Goal: Task Accomplishment & Management: Manage account settings

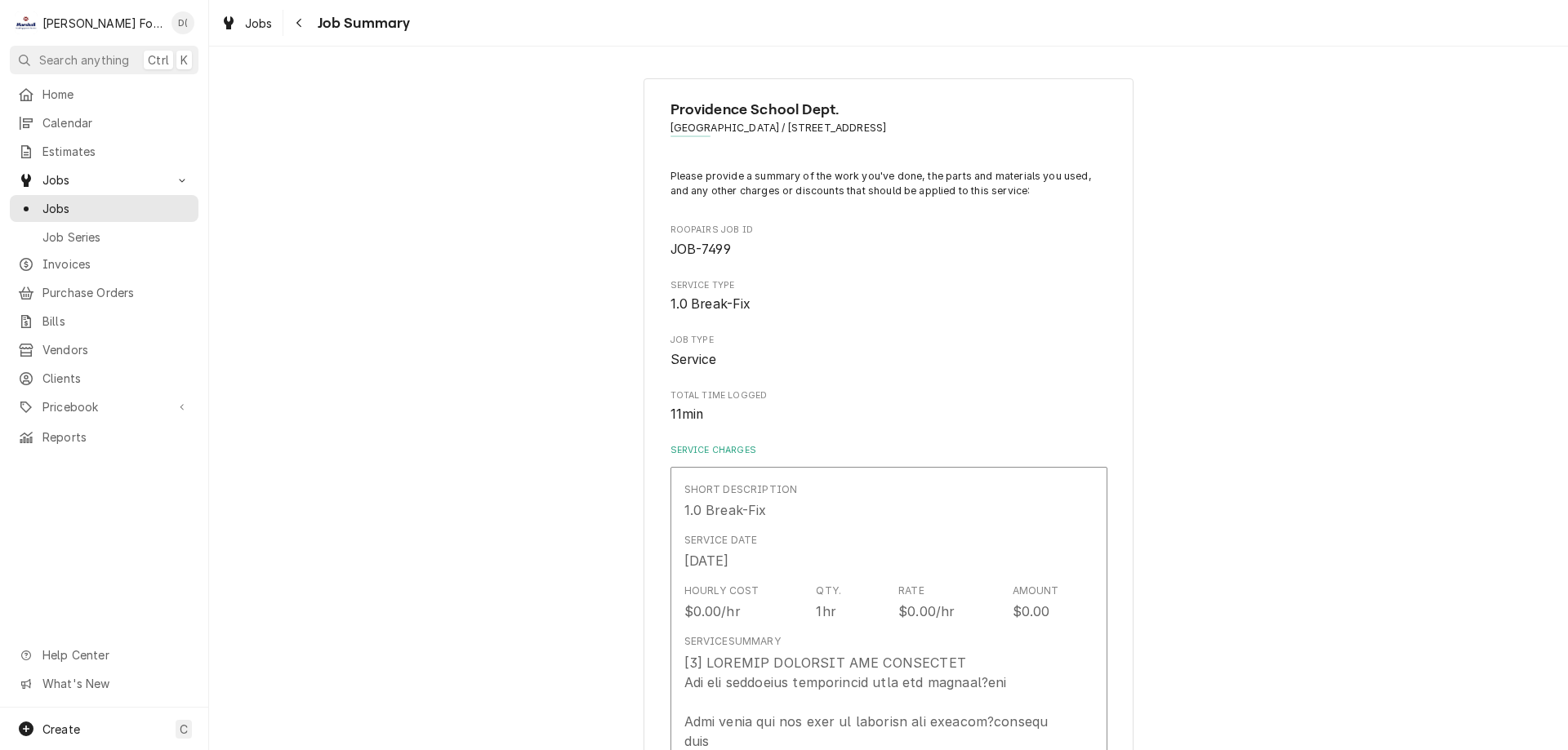
scroll to position [624, 0]
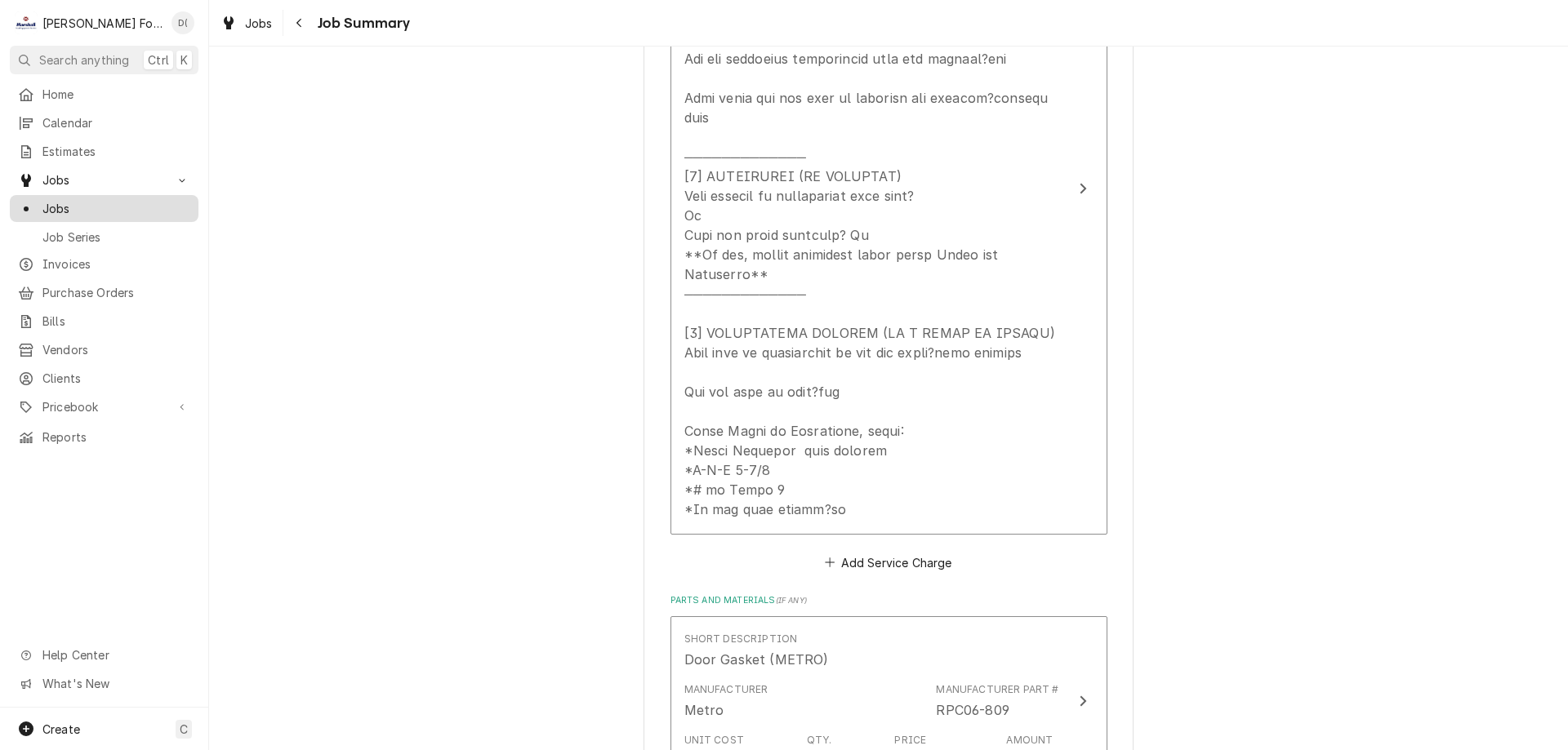
click at [125, 203] on span "Jobs" at bounding box center [116, 208] width 148 height 17
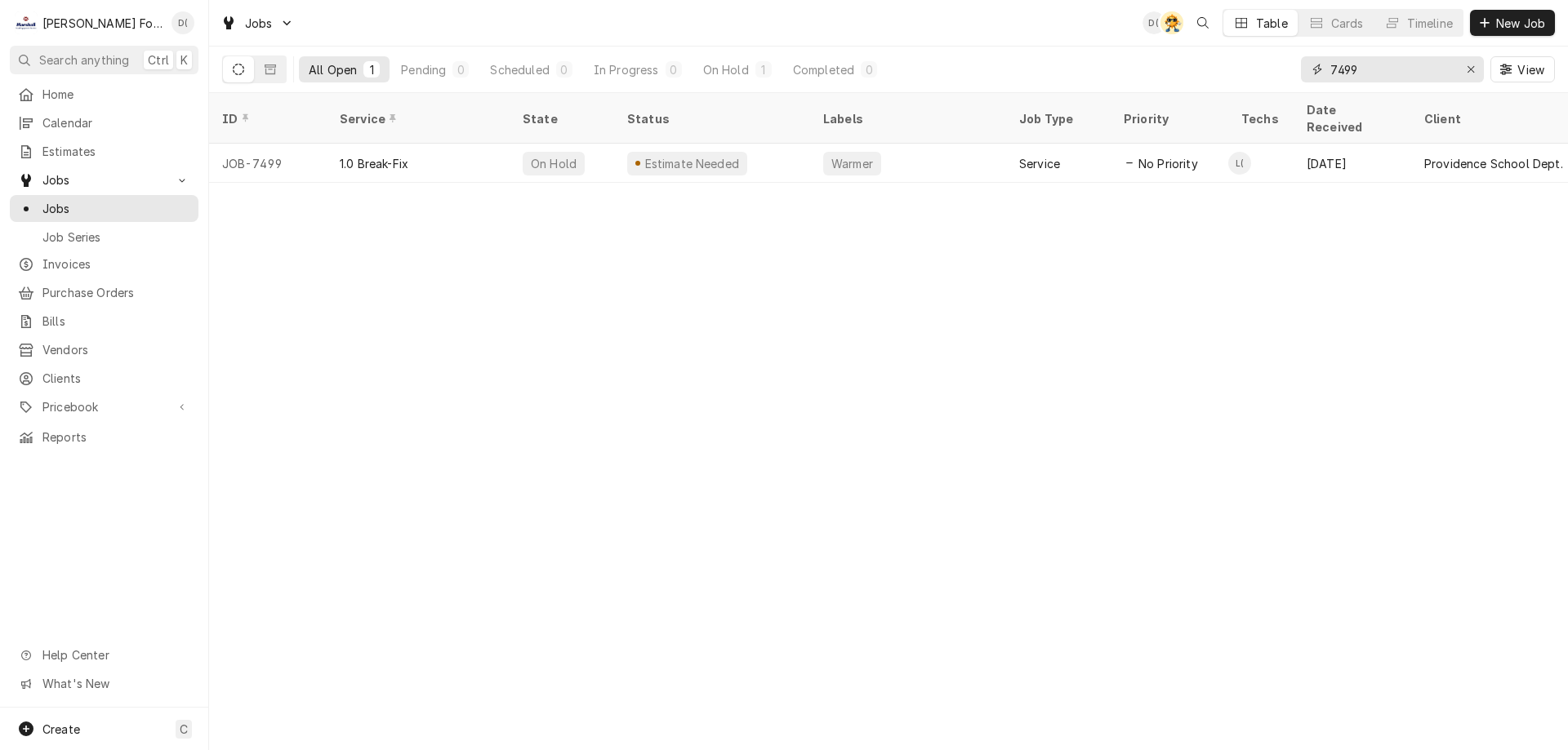
click at [1370, 75] on input "7499" at bounding box center [1391, 69] width 123 height 26
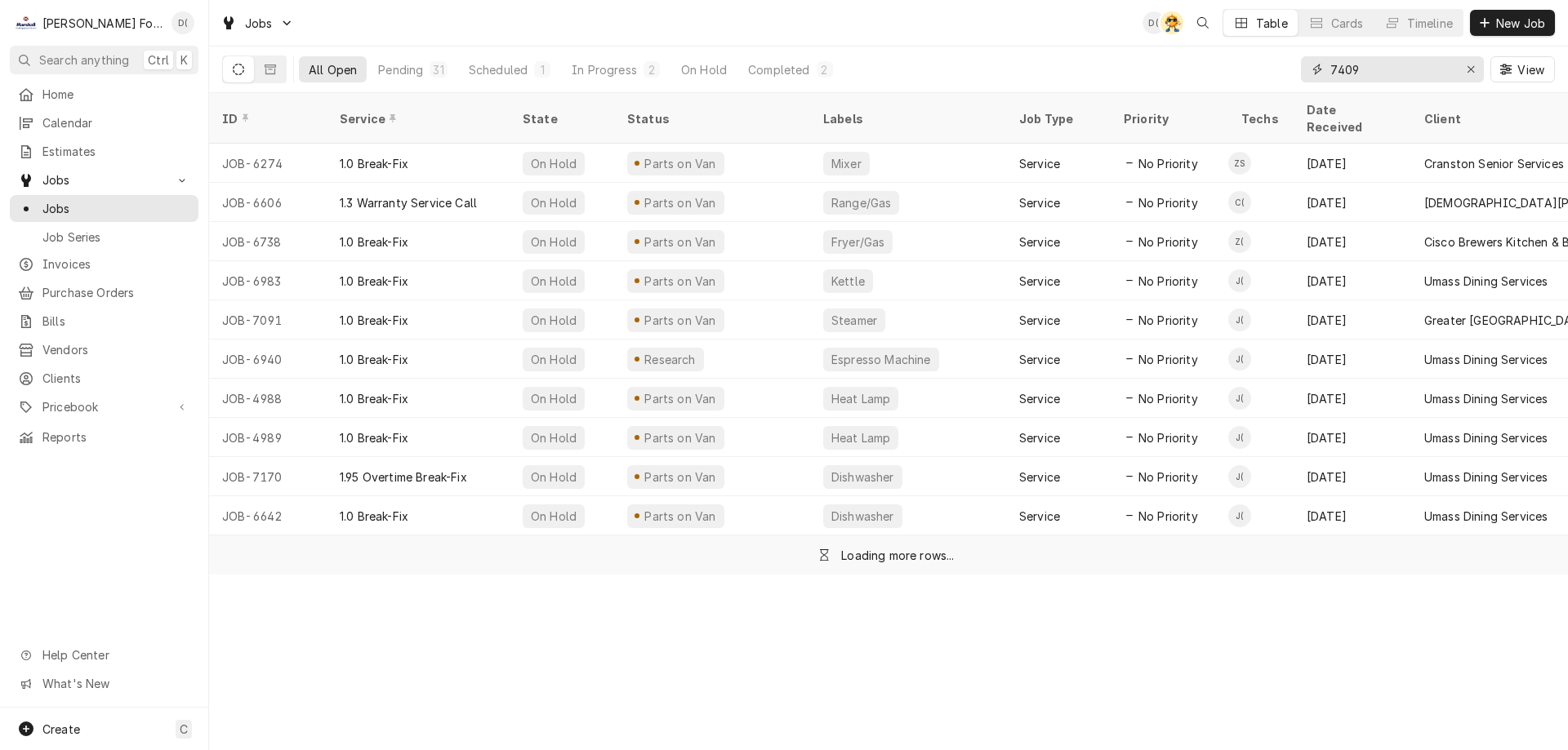
type input "7409"
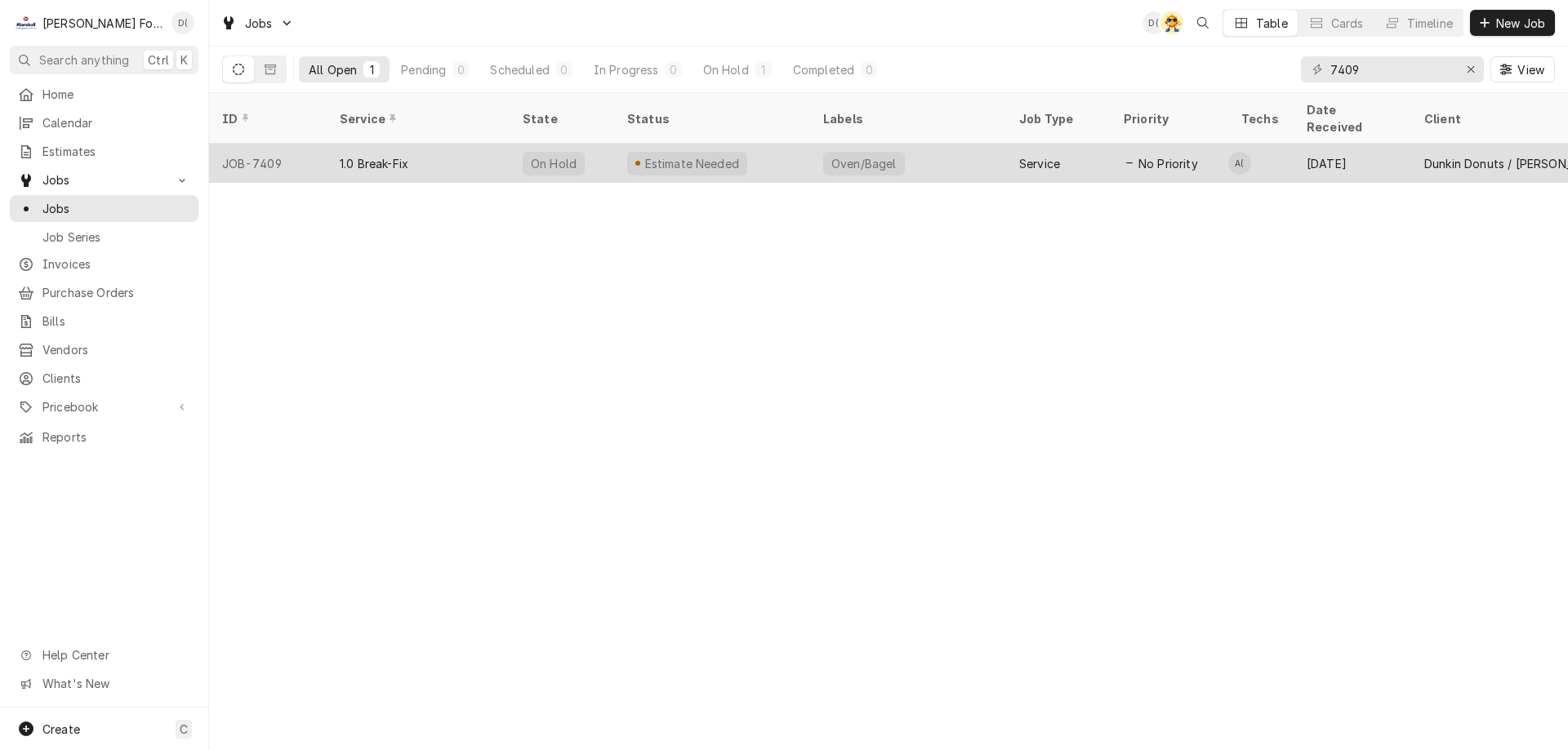
click at [912, 148] on div "Oven/Bagel" at bounding box center [908, 163] width 196 height 39
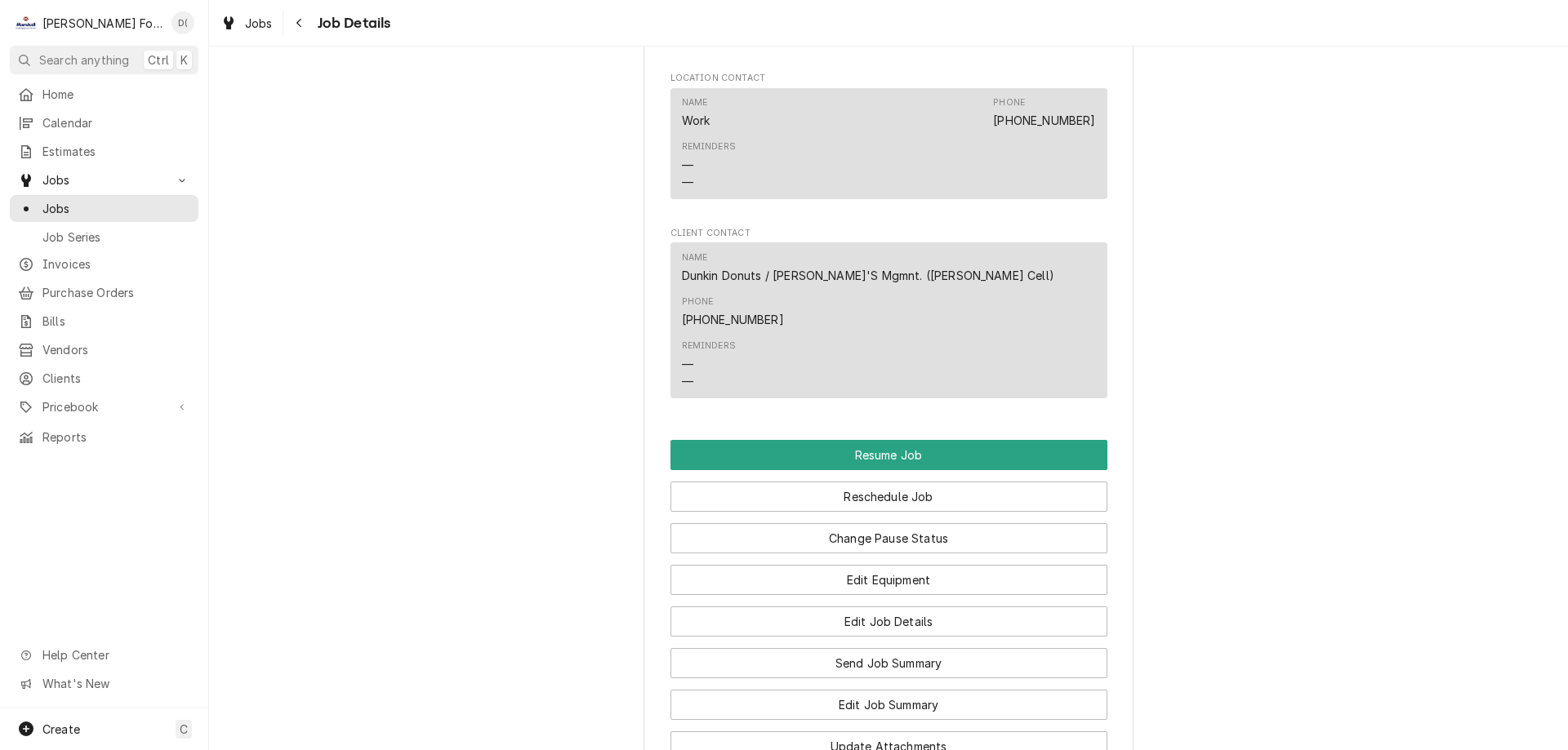
scroll to position [1960, 0]
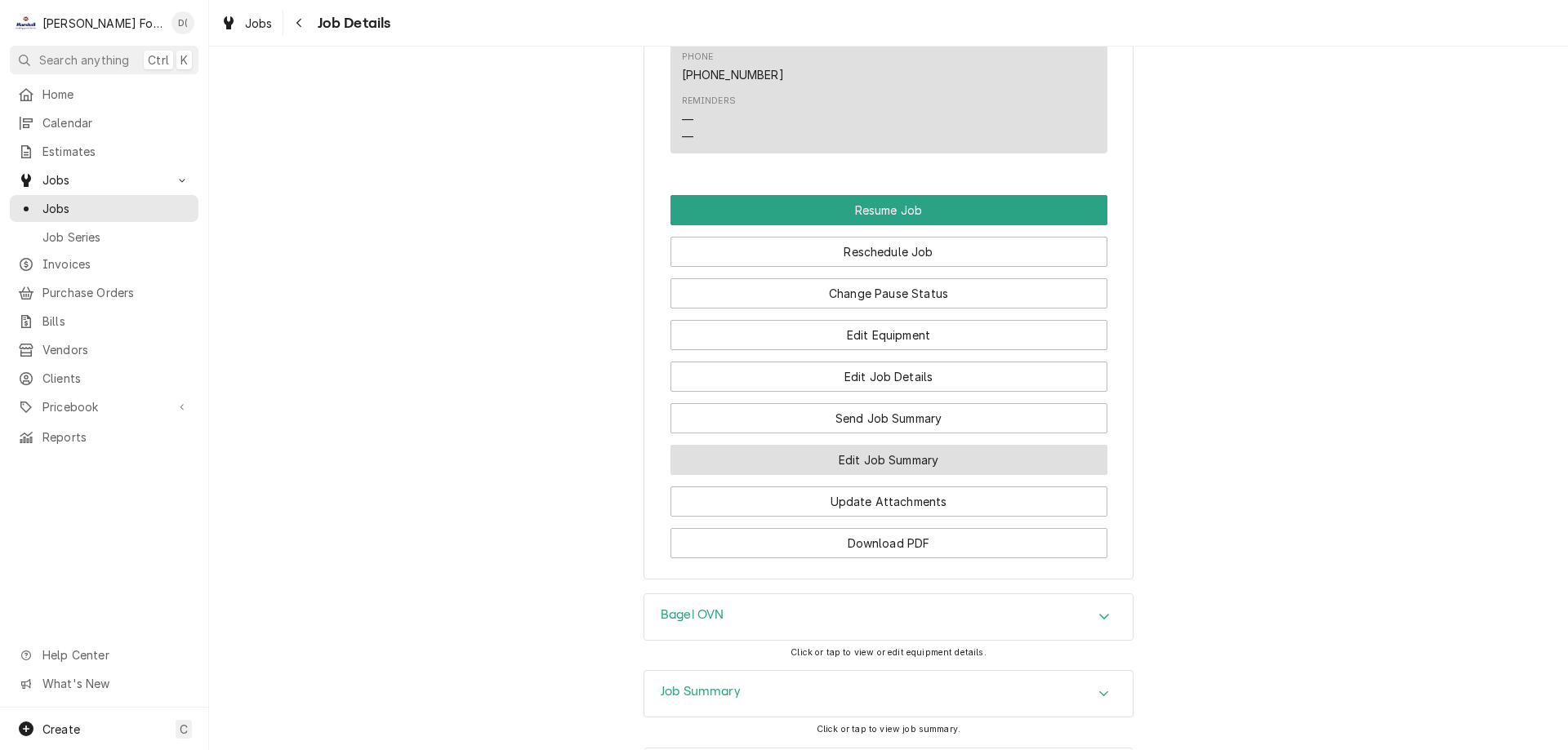
click at [830, 445] on button "Edit Job Summary" at bounding box center [888, 460] width 437 height 30
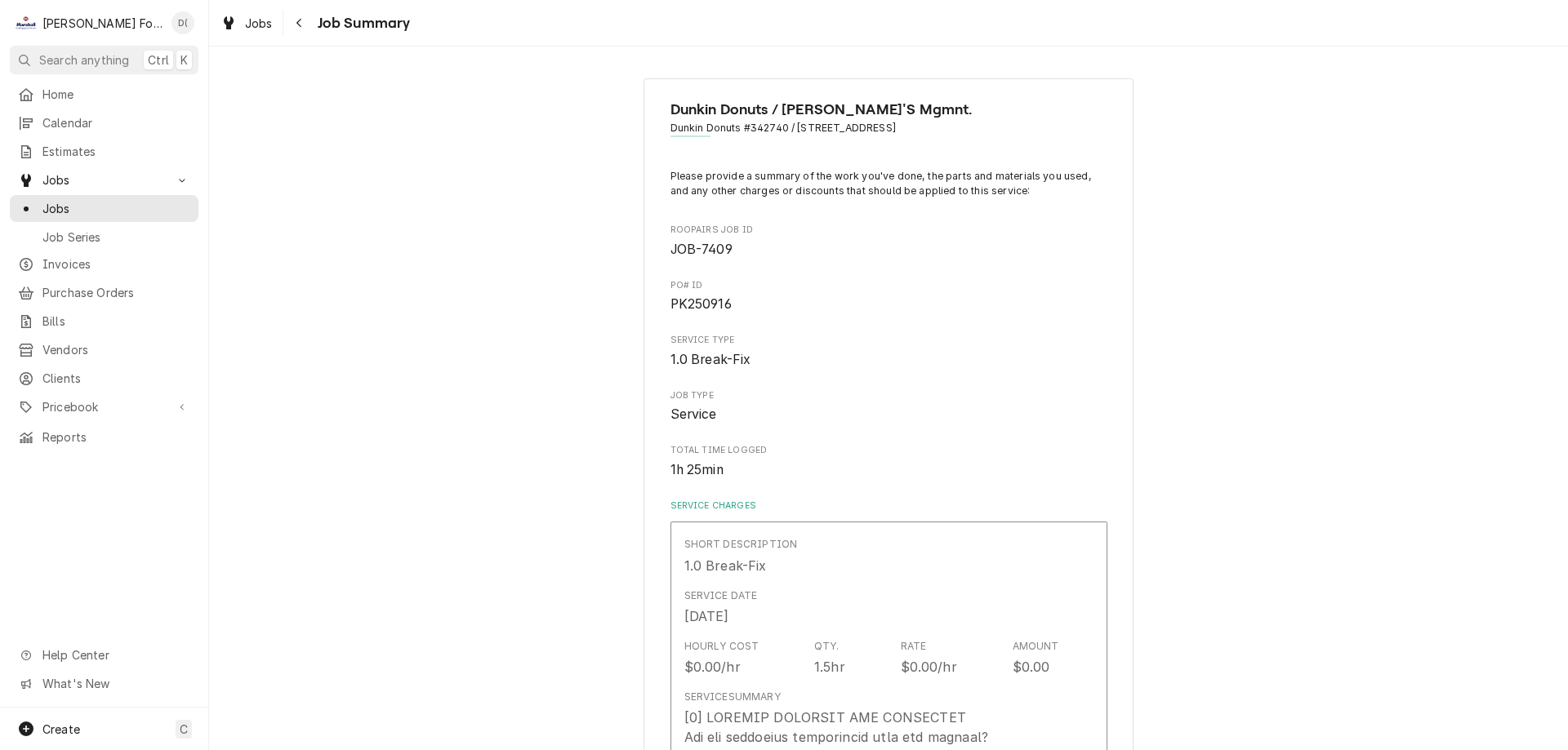
type textarea "x"
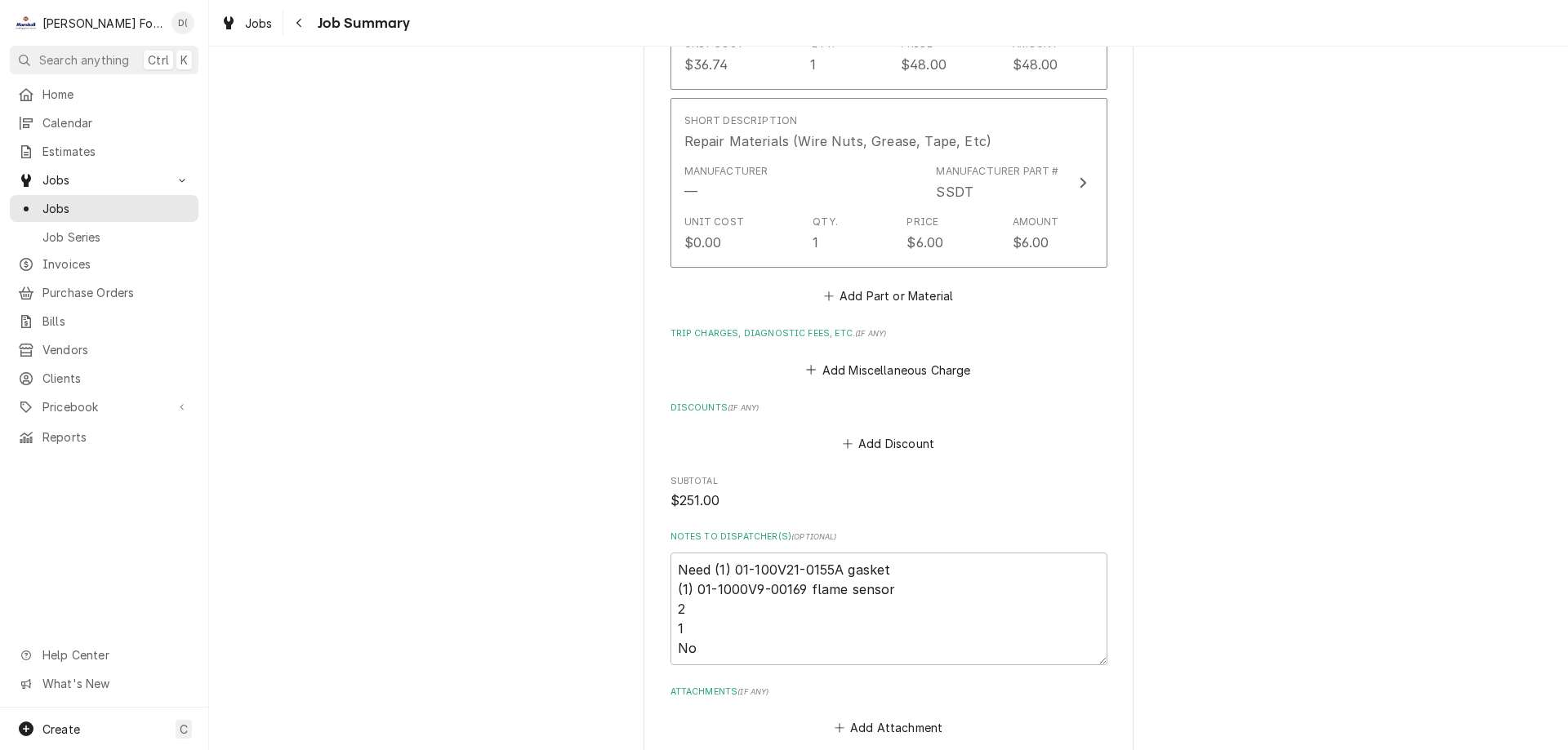
scroll to position [1796, 0]
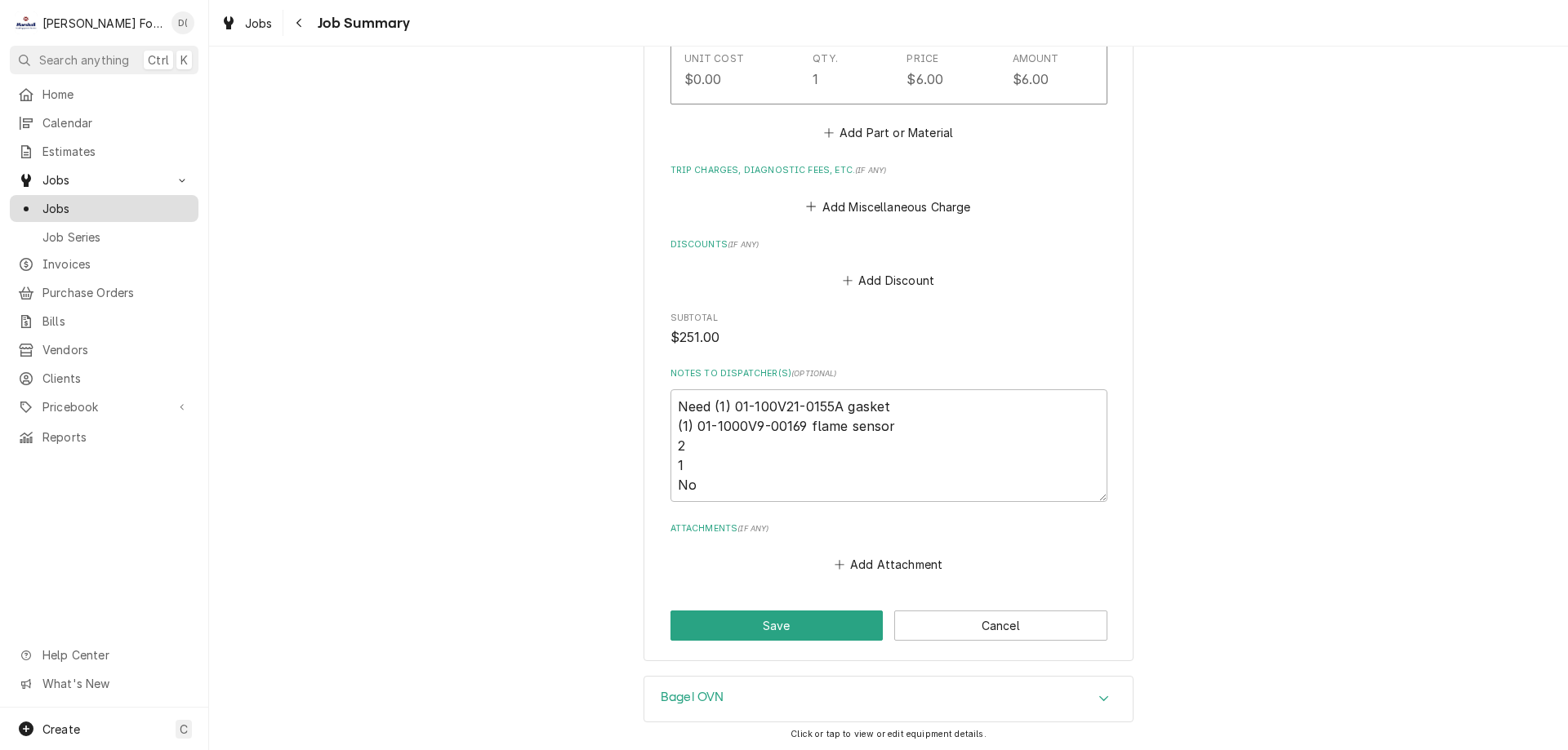
click at [100, 205] on span "Jobs" at bounding box center [116, 208] width 148 height 17
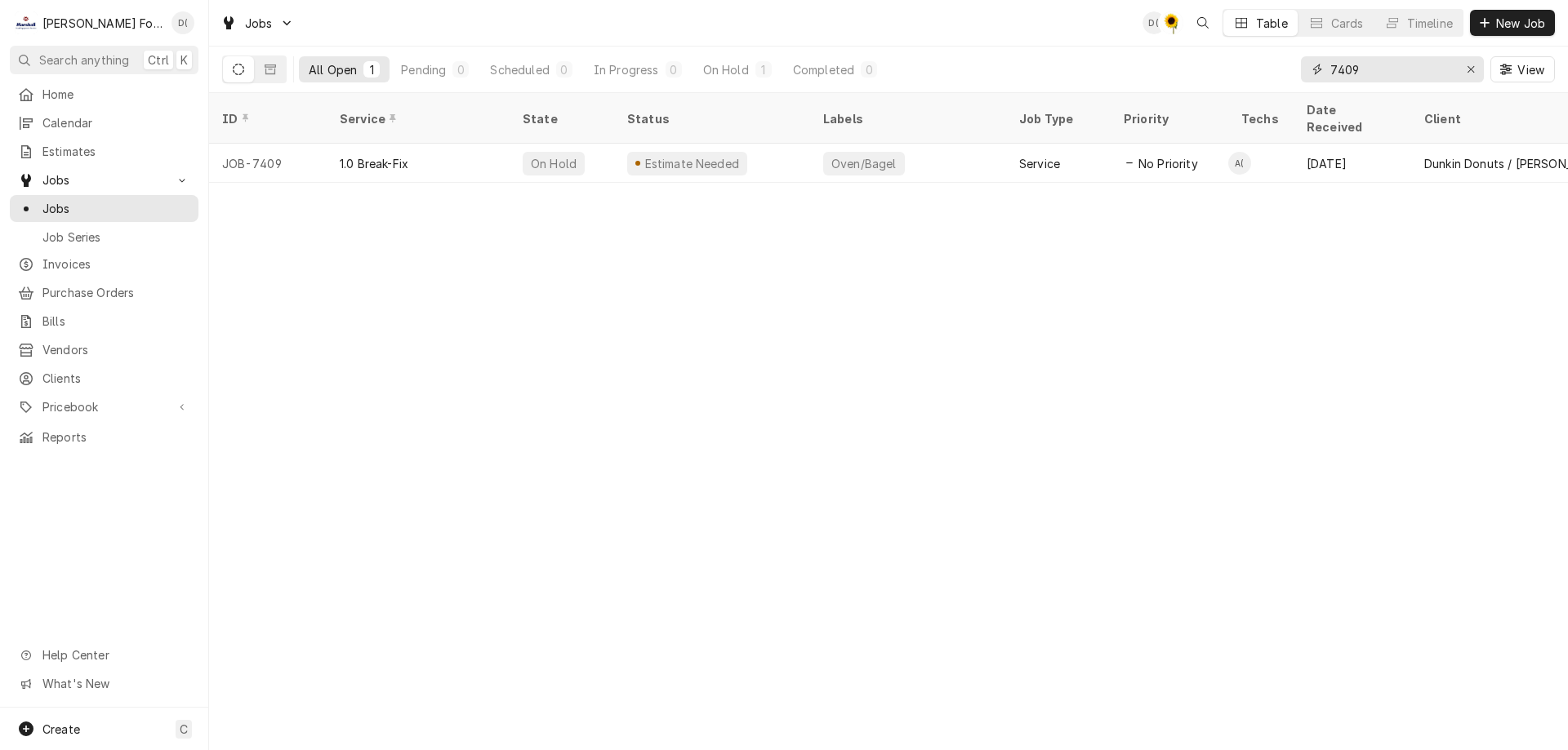
click at [1378, 74] on input "7409" at bounding box center [1391, 69] width 123 height 26
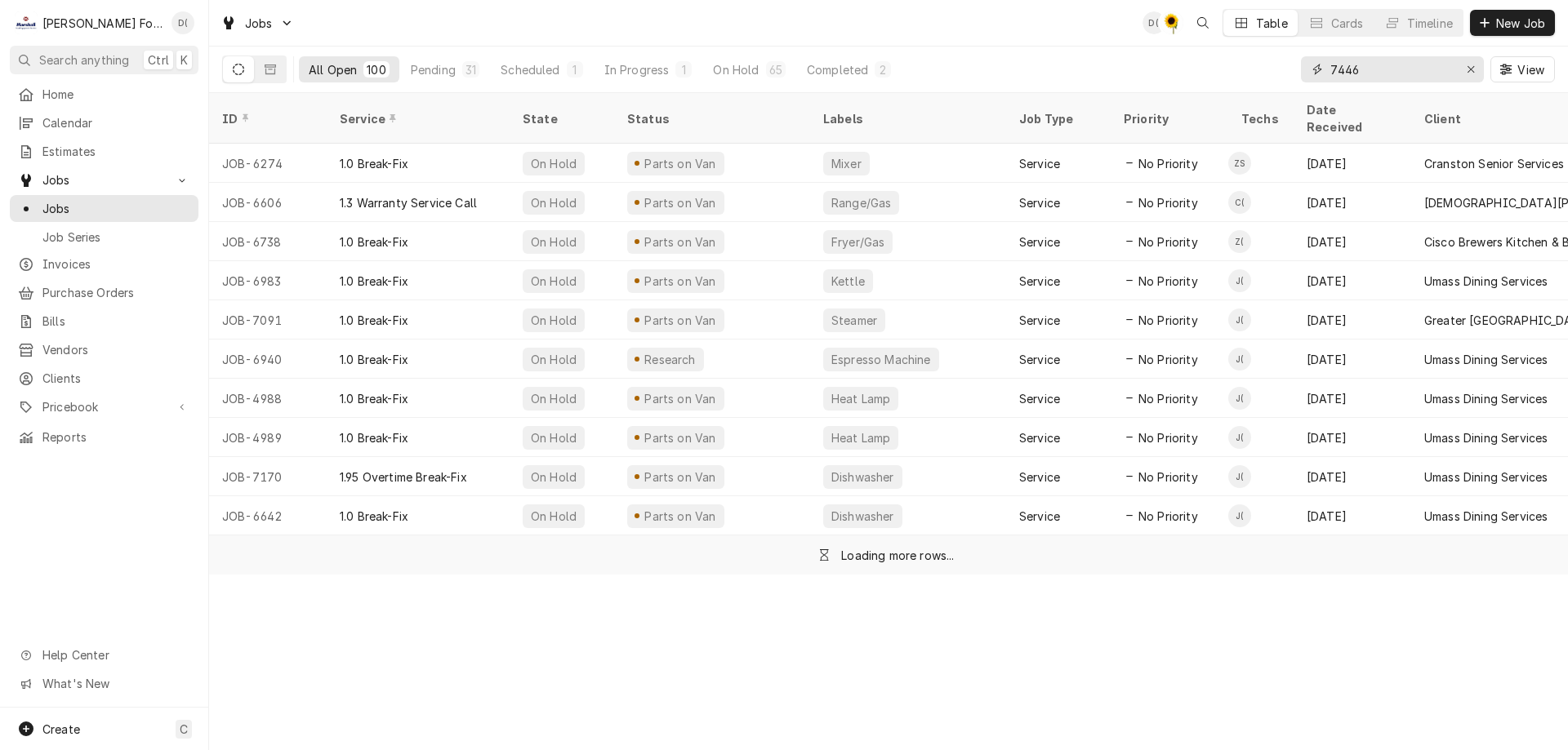
type input "7446"
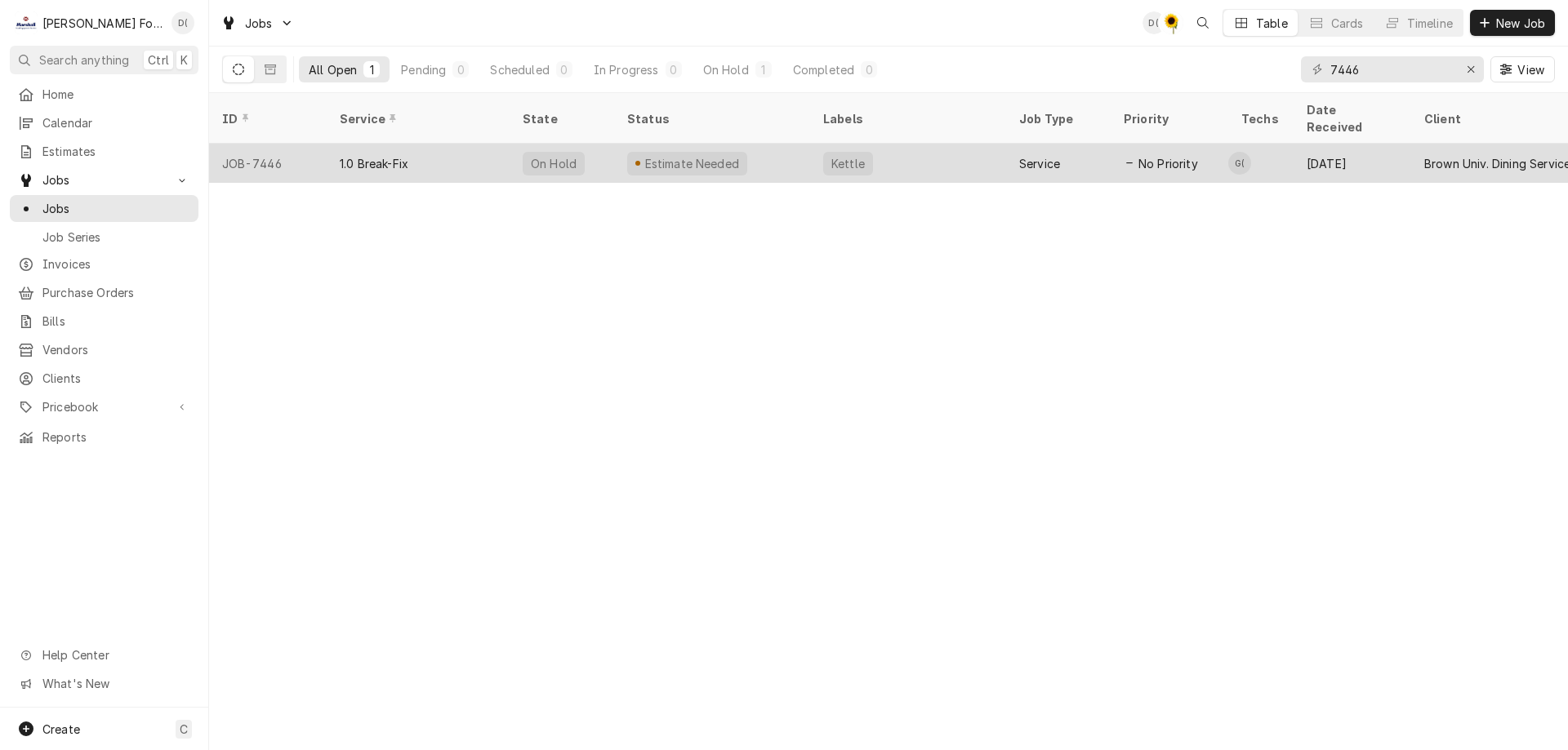
click at [797, 144] on div "Estimate Needed" at bounding box center [712, 163] width 196 height 39
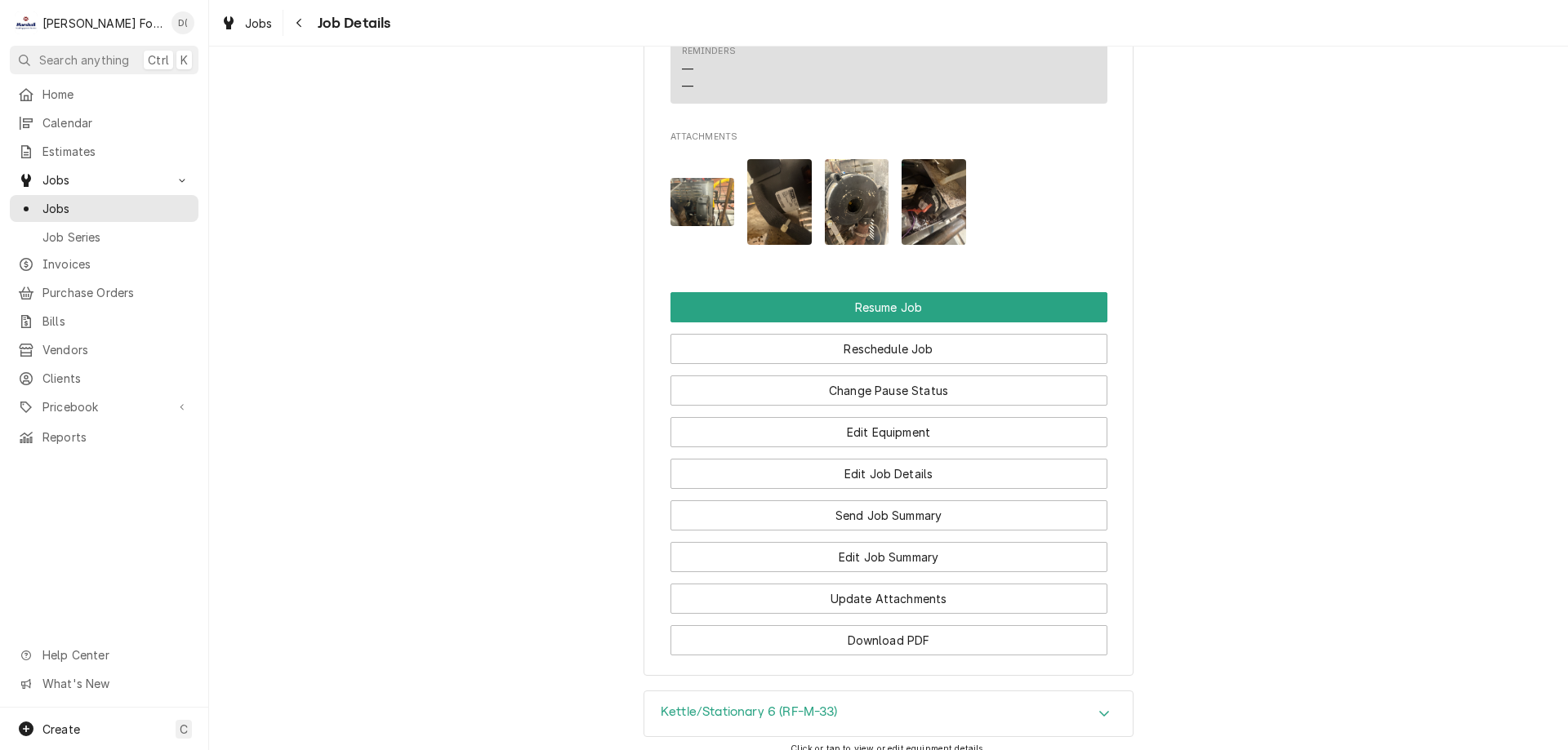
scroll to position [2450, 0]
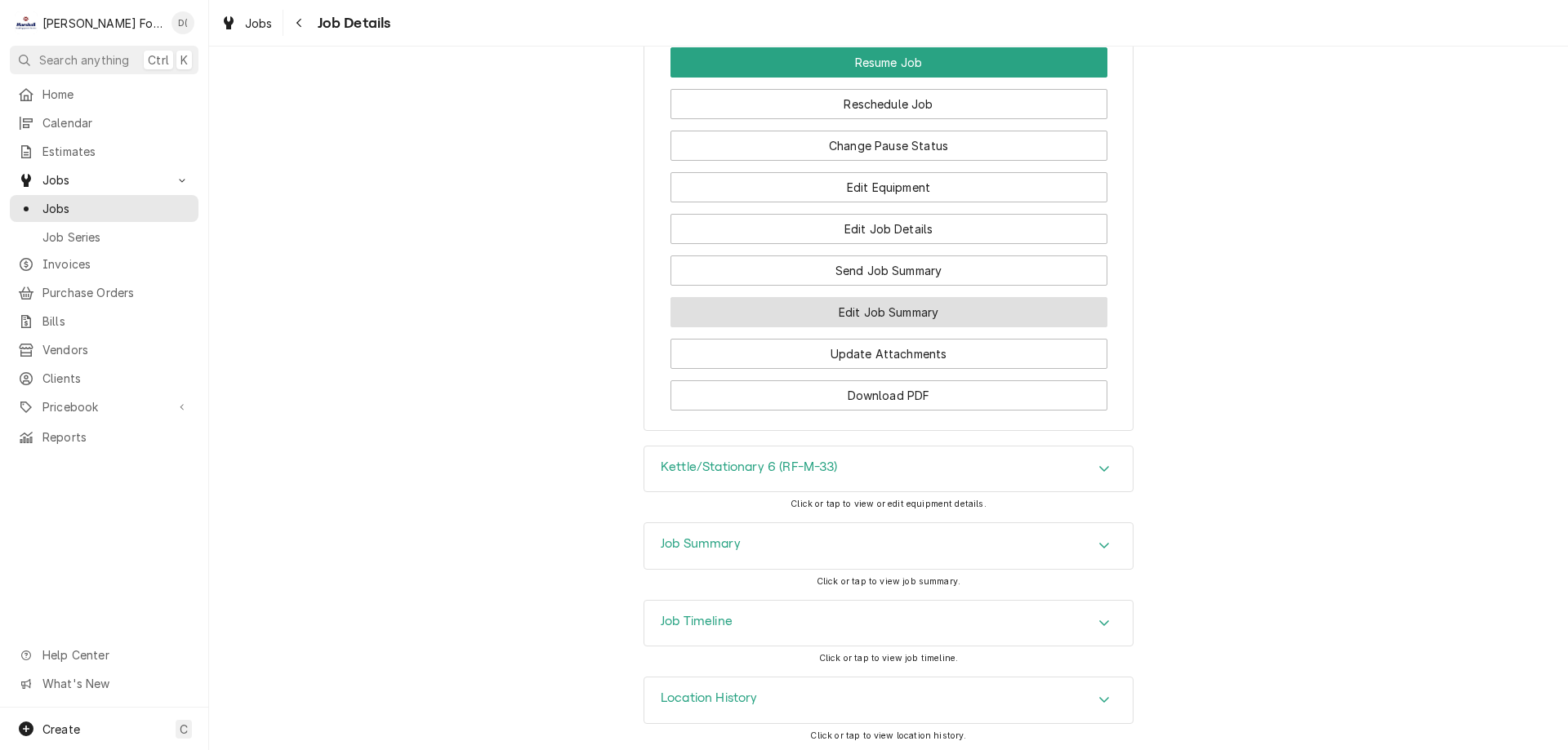
click at [844, 327] on button "Edit Job Summary" at bounding box center [888, 312] width 437 height 30
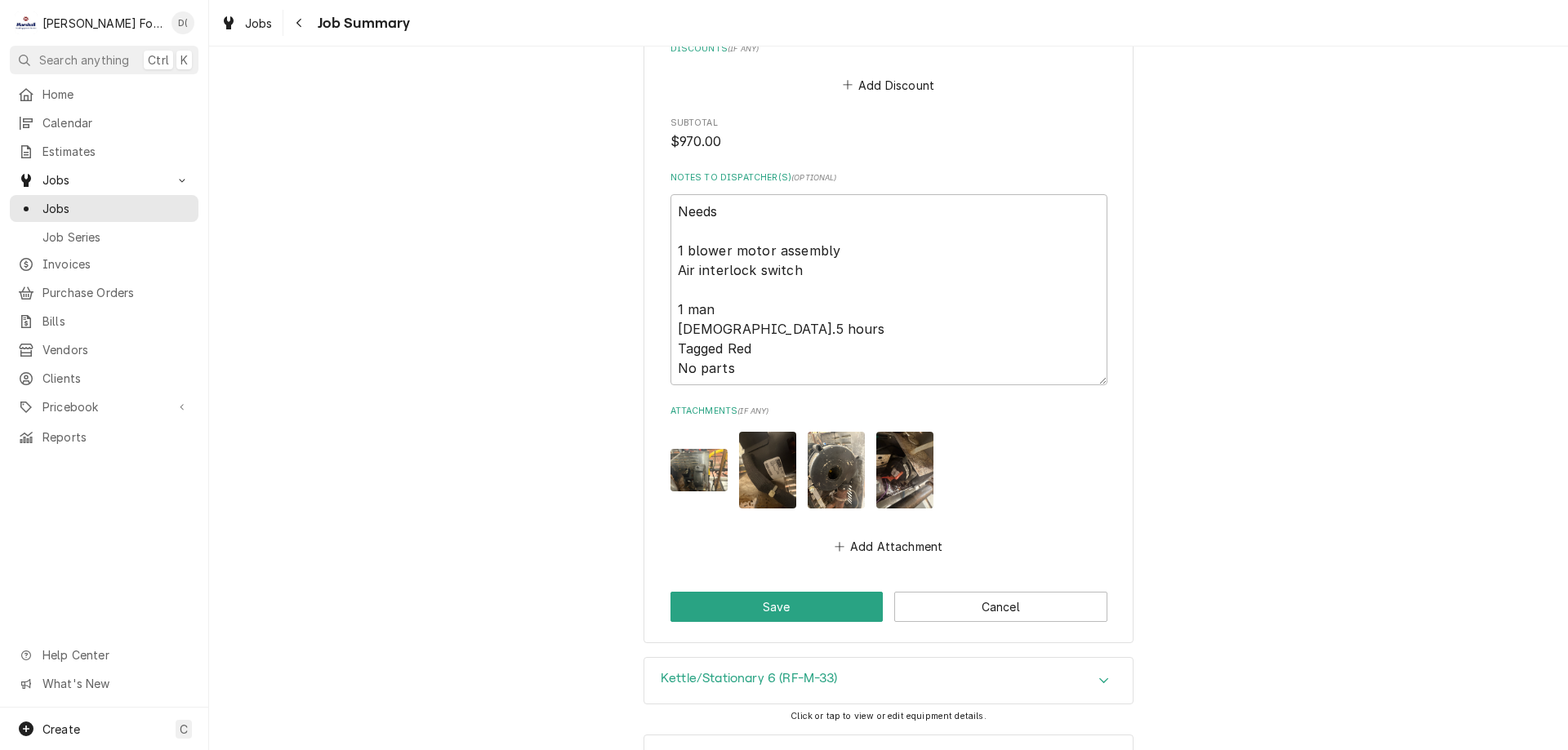
scroll to position [1920, 0]
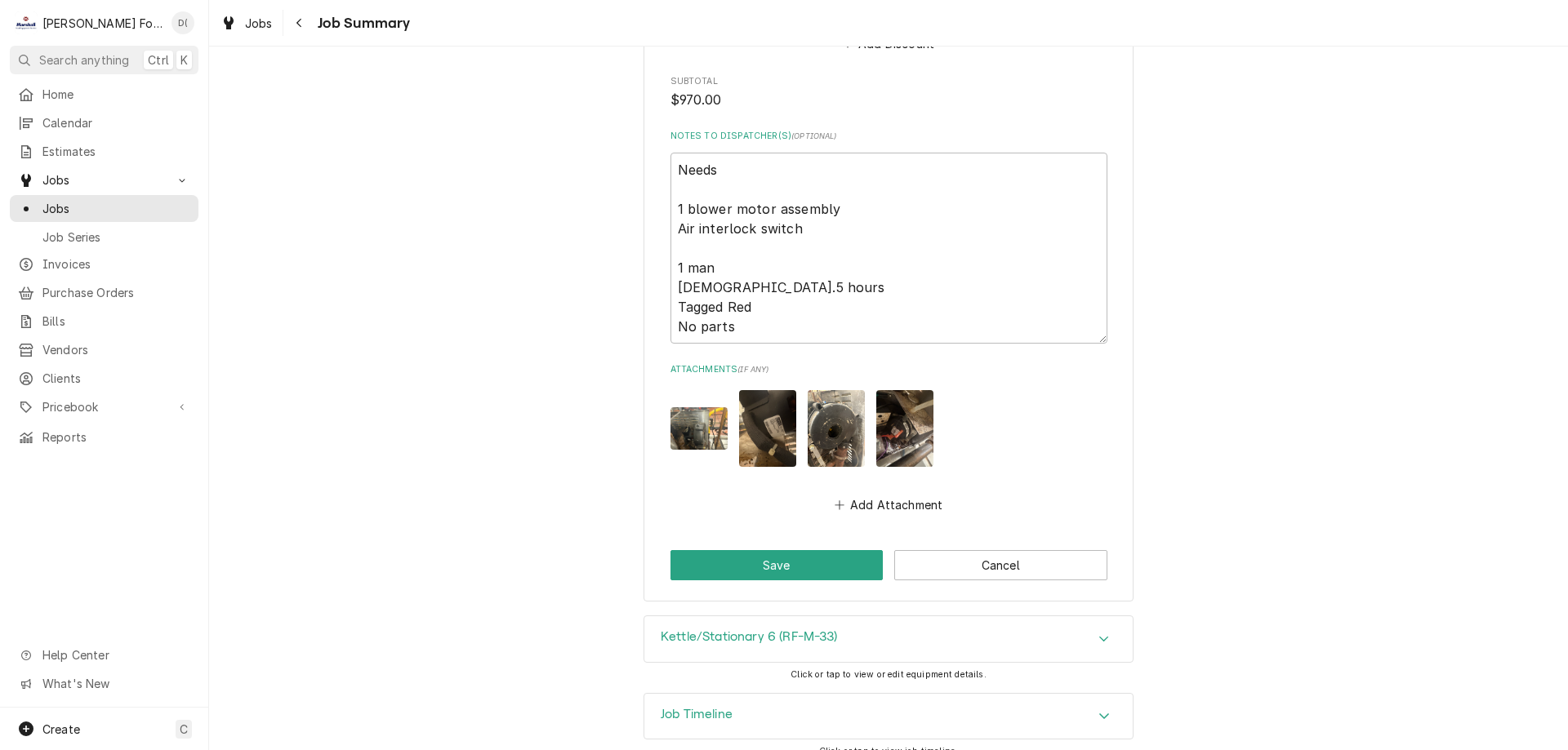
click at [462, 745] on div "Job Timeline Click or tap to view job timeline." at bounding box center [888, 732] width 1359 height 76
click at [134, 213] on link "Jobs" at bounding box center [104, 209] width 188 height 27
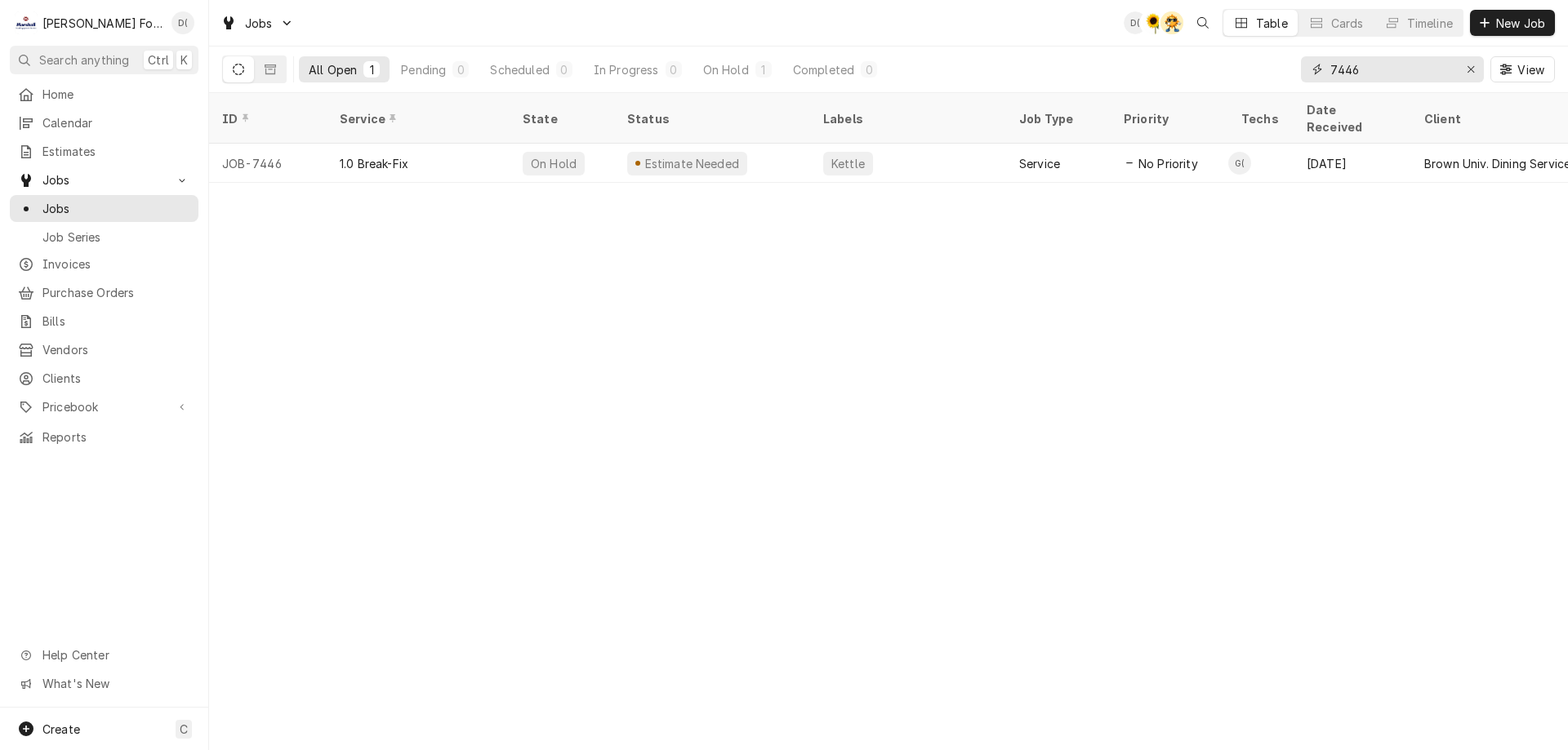
click at [1368, 70] on input "7446" at bounding box center [1391, 69] width 123 height 26
type input "7"
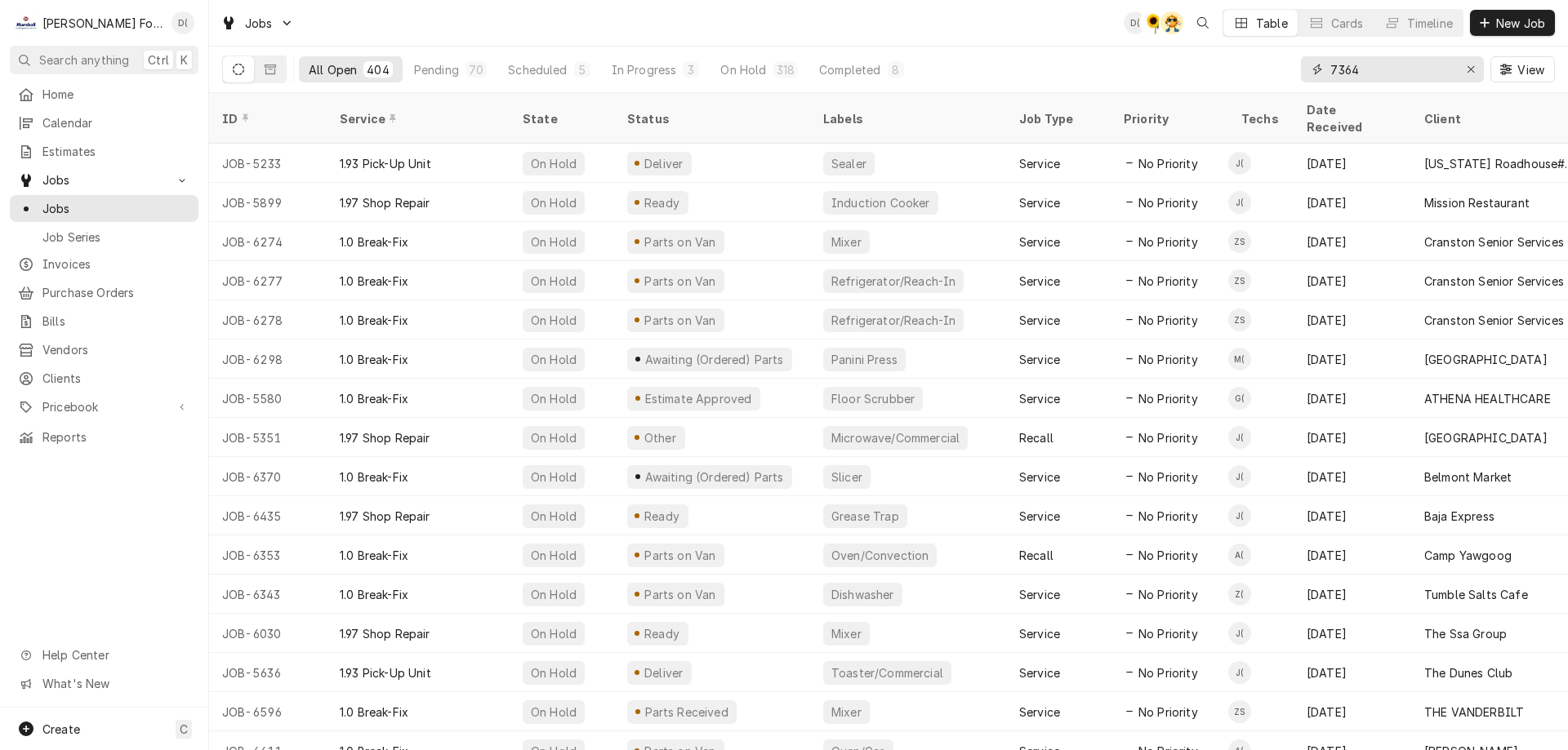
type input "7364"
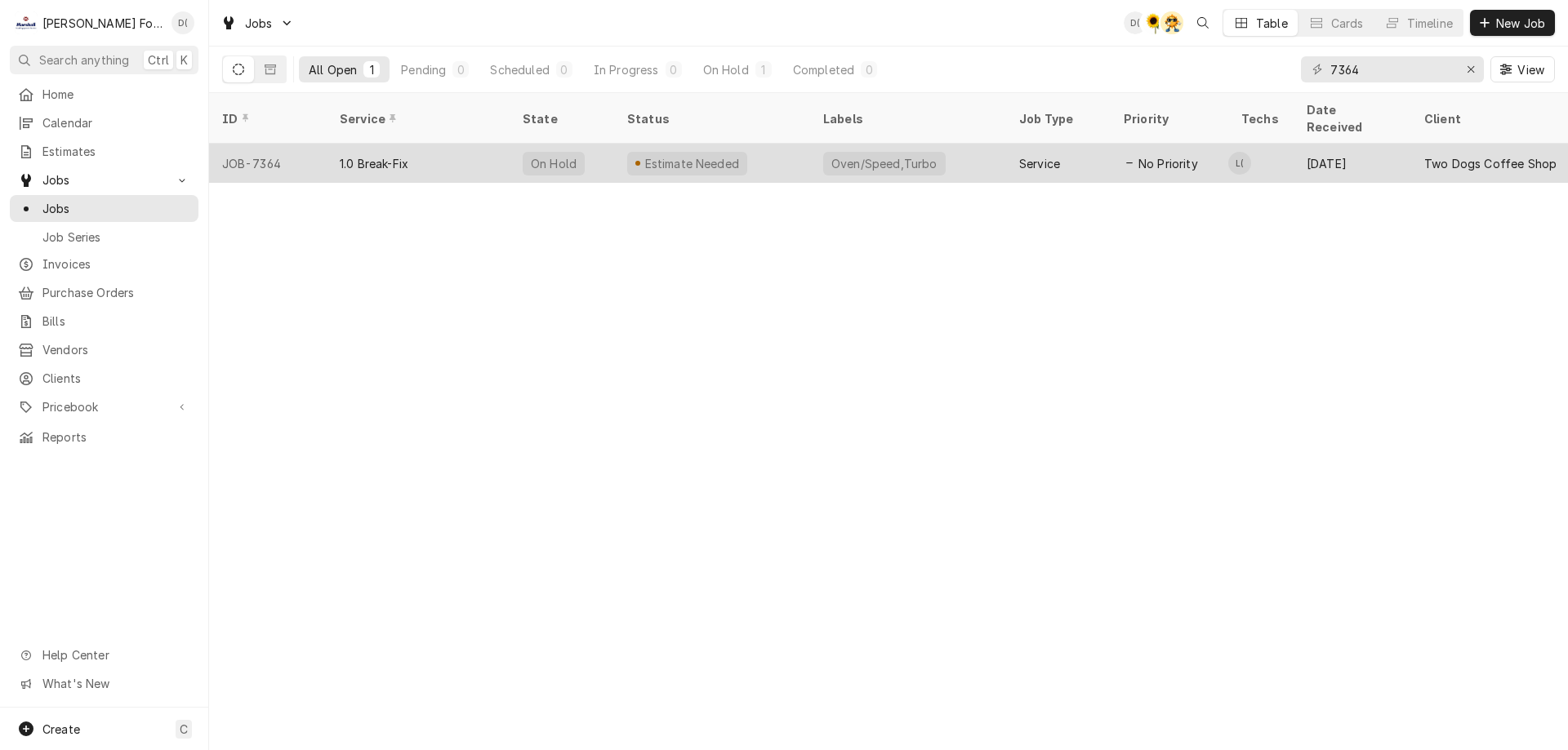
click at [974, 151] on div "Oven/Speed,Turbo" at bounding box center [908, 163] width 196 height 39
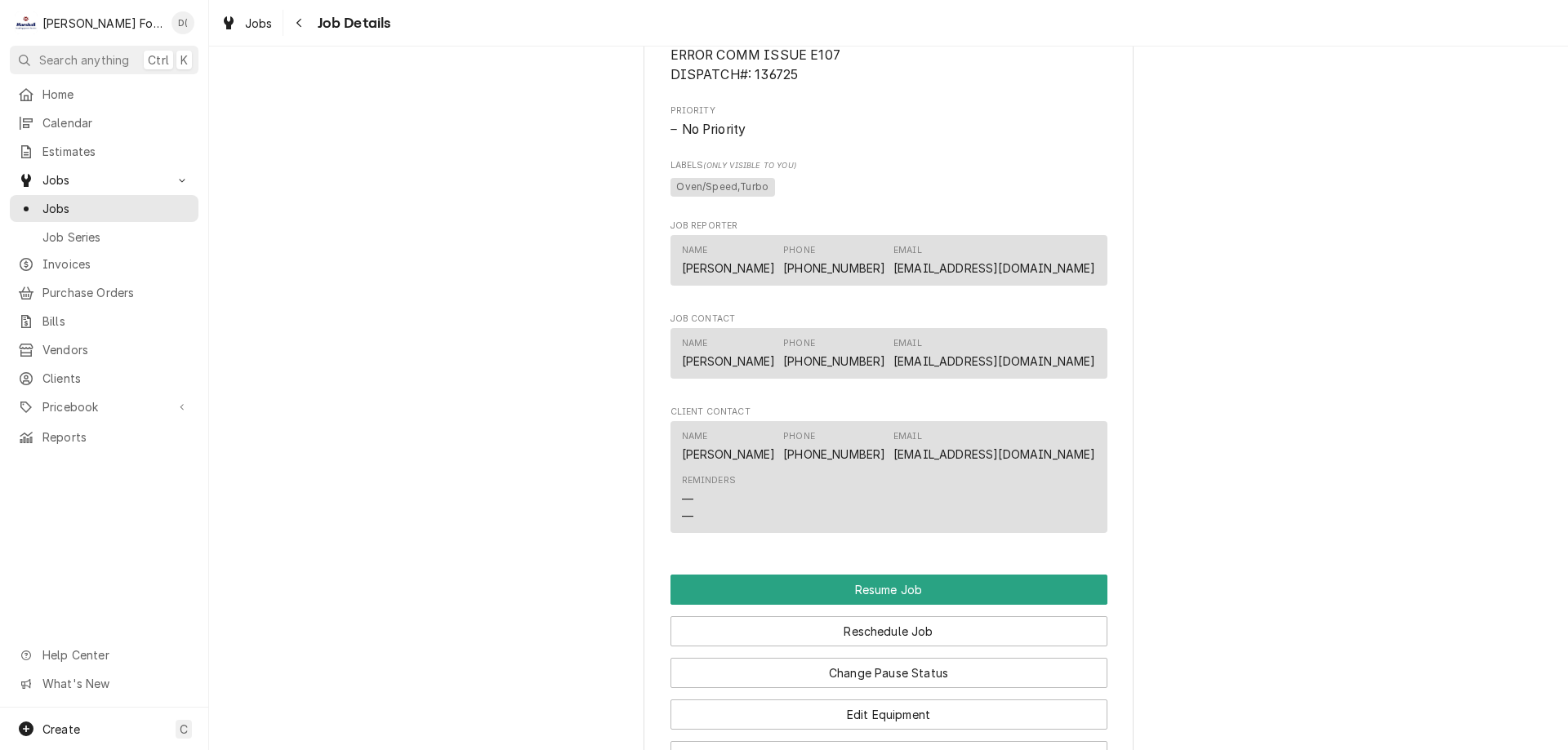
scroll to position [1470, 0]
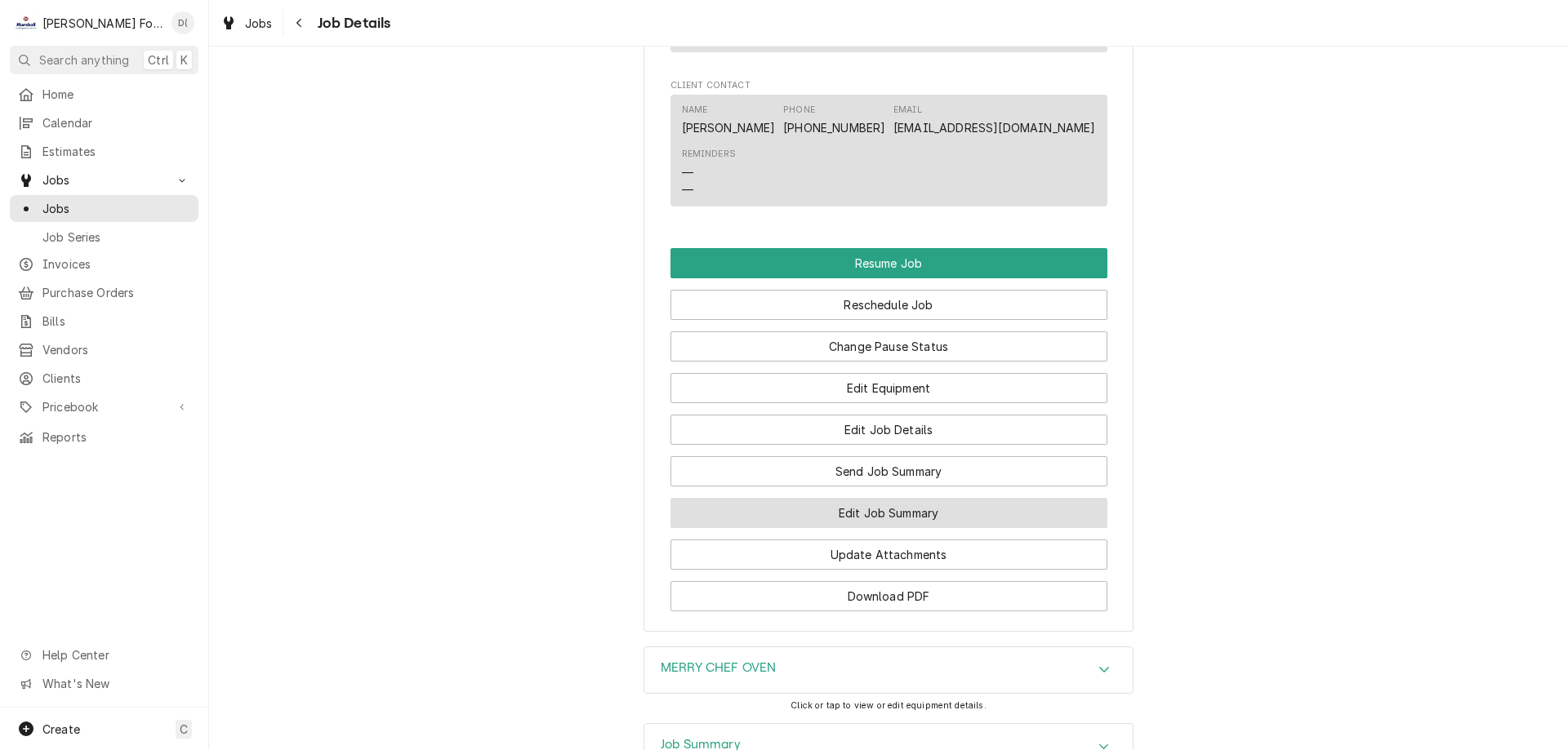
click at [846, 525] on button "Edit Job Summary" at bounding box center [888, 513] width 437 height 30
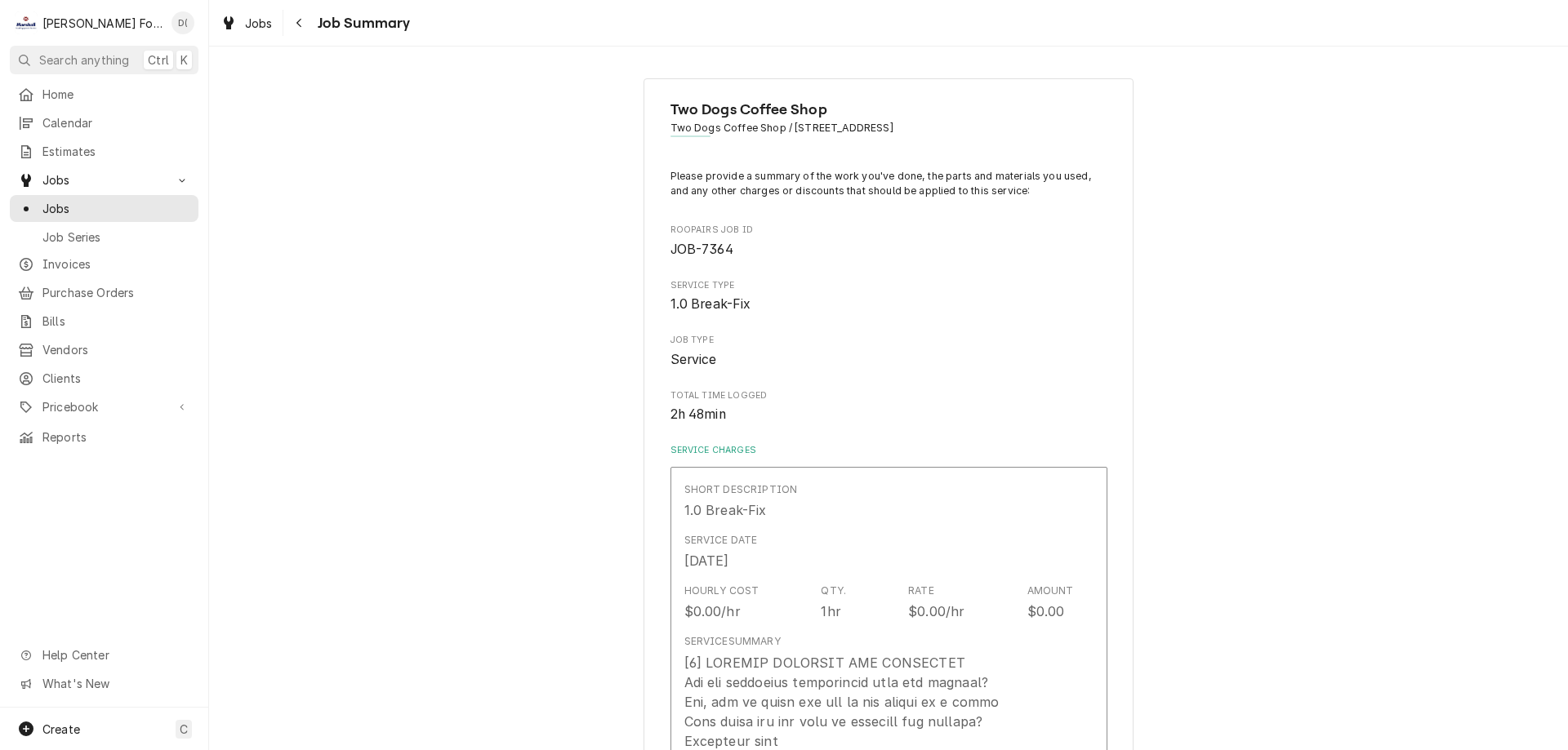
type textarea "x"
click at [115, 224] on link "Job Series" at bounding box center [104, 237] width 188 height 27
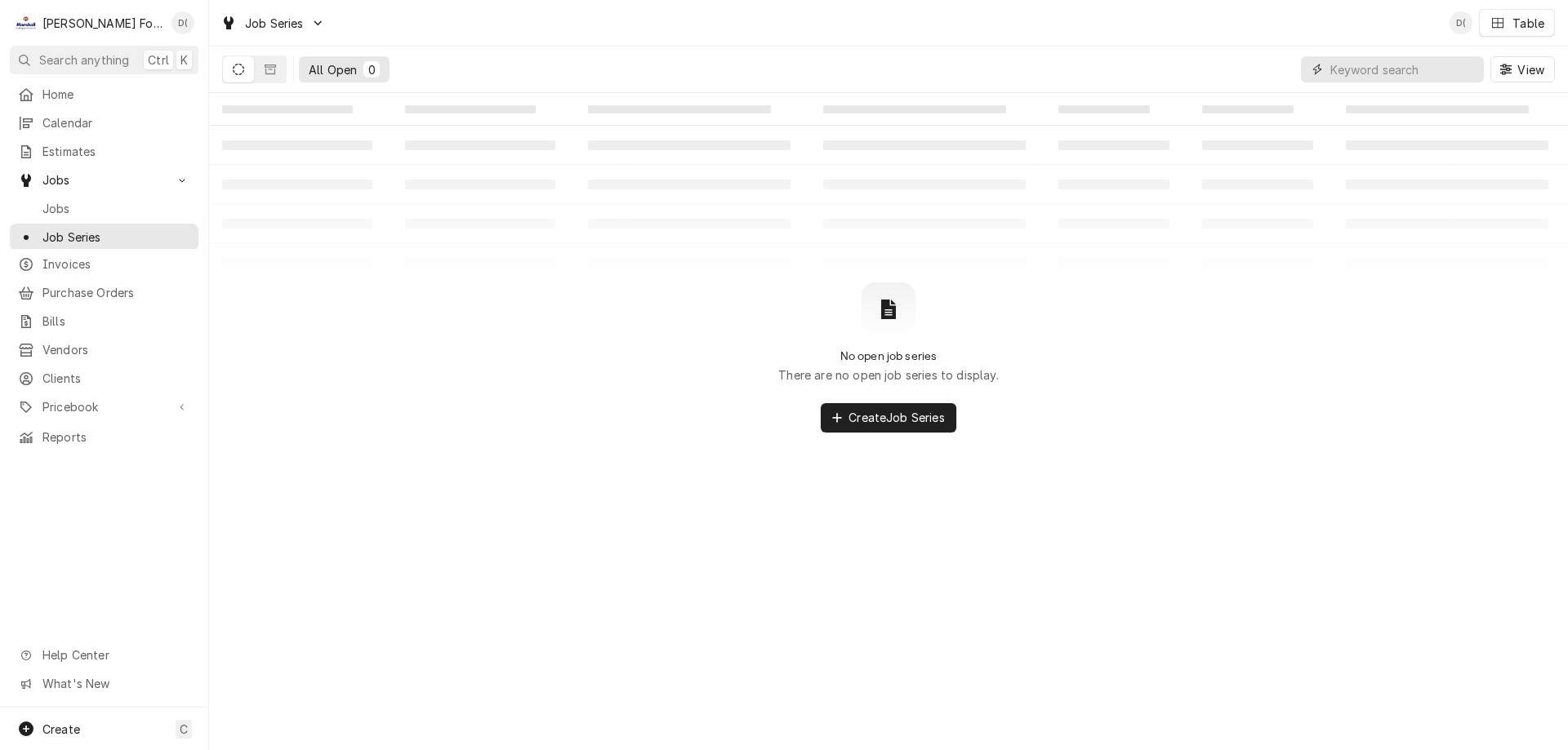
click at [1410, 70] on input "Dynamic Content Wrapper" at bounding box center [1403, 69] width 145 height 26
type input "7438"
click at [71, 202] on span "Jobs" at bounding box center [116, 208] width 148 height 17
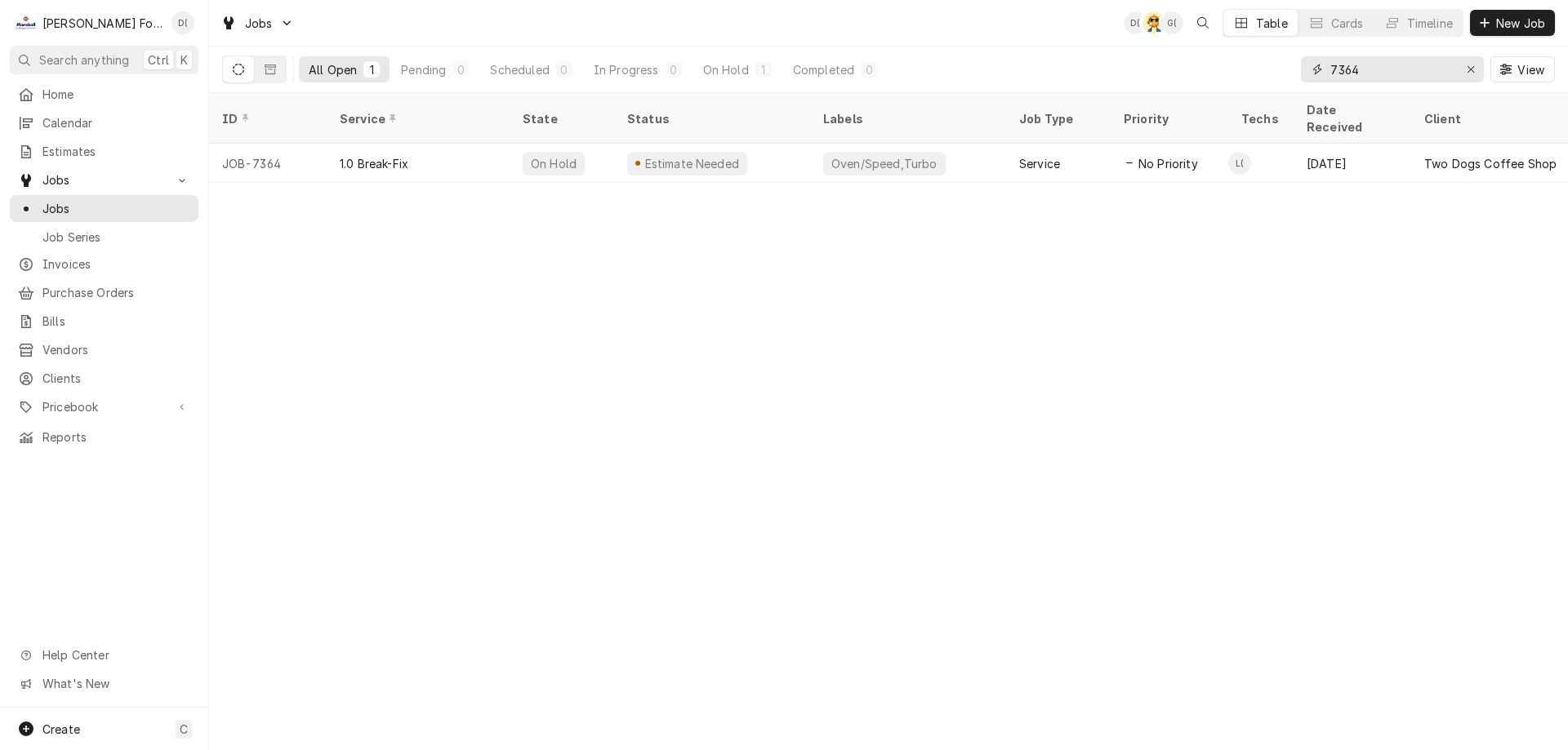
click at [1390, 72] on input "7364" at bounding box center [1391, 69] width 123 height 26
type input "7"
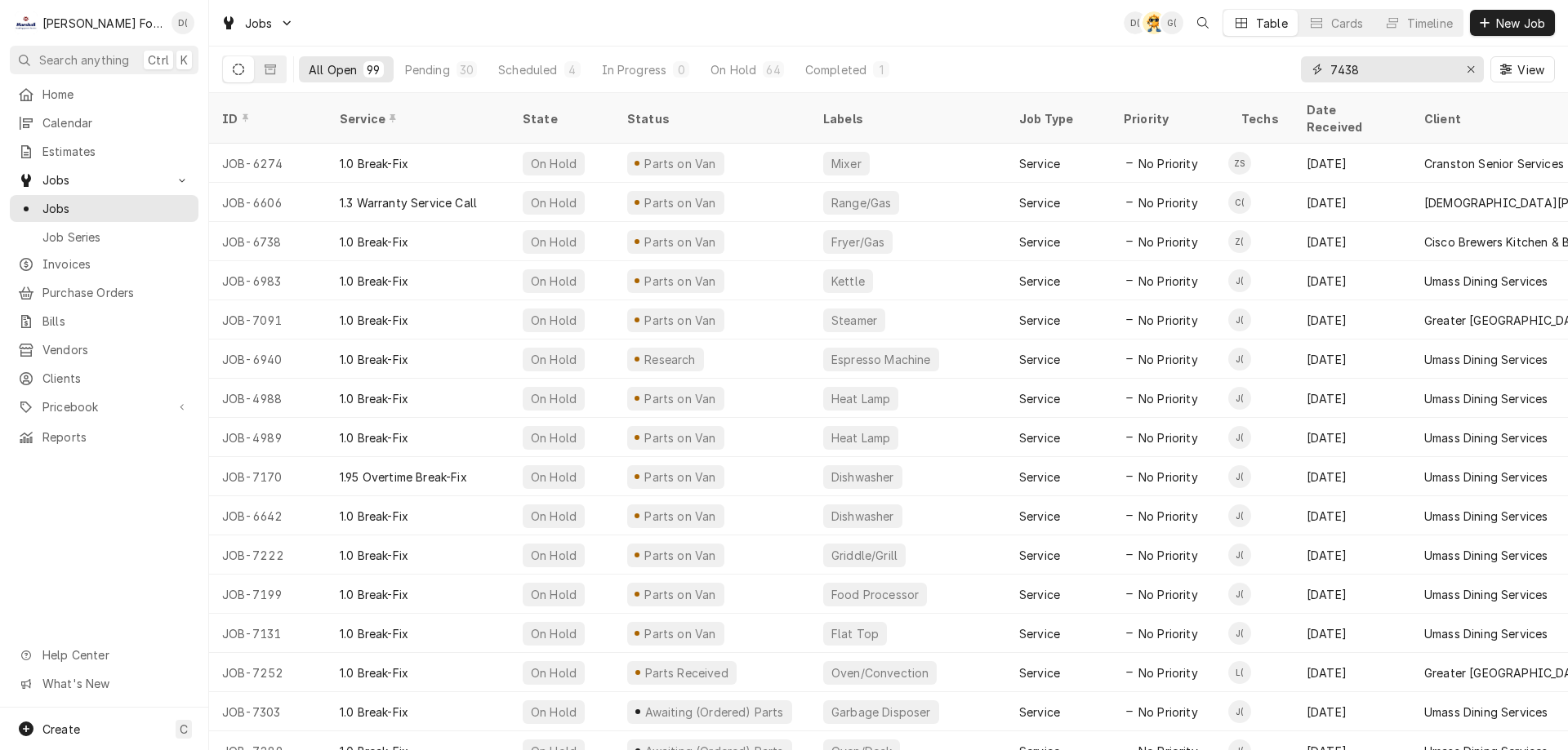
type input "7438"
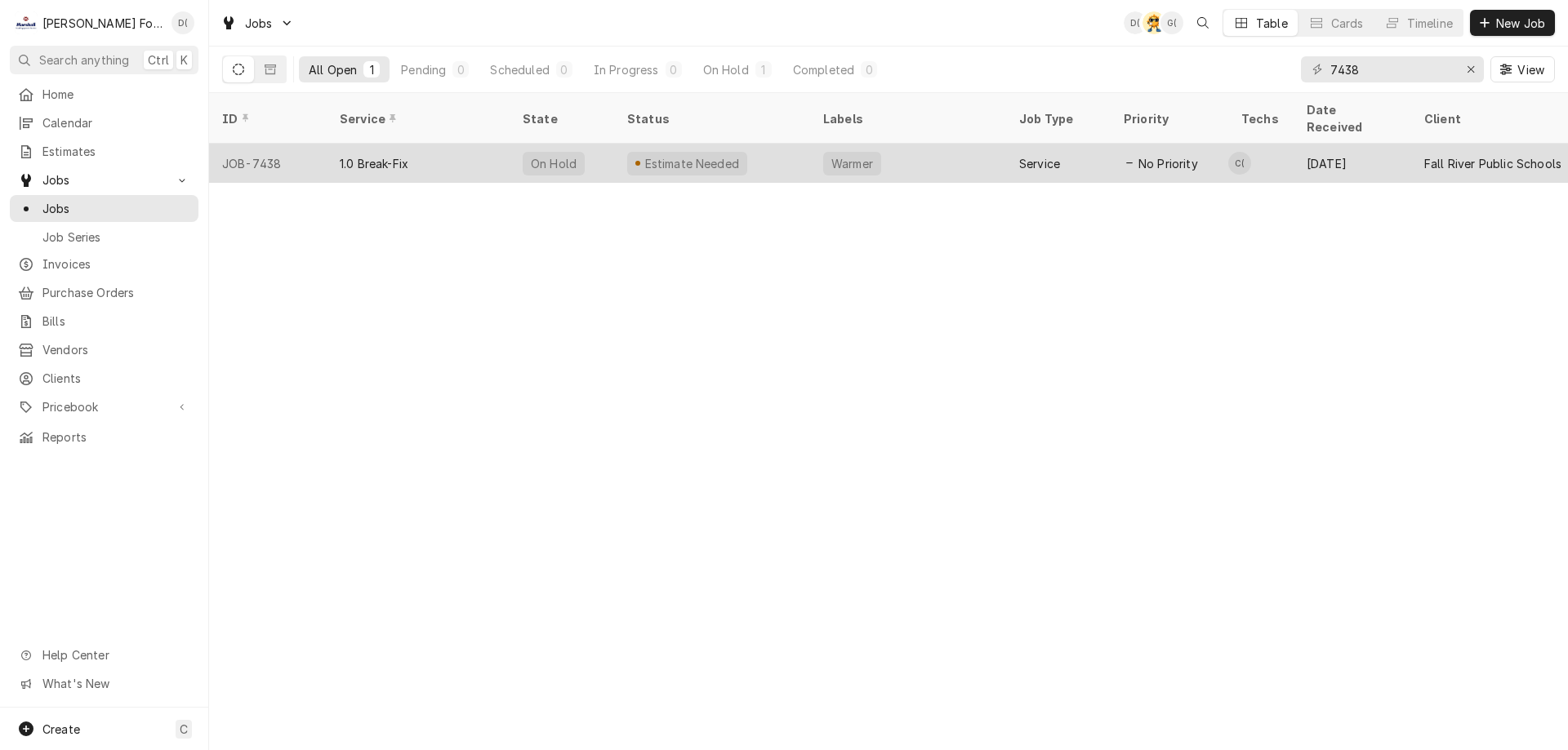
click at [777, 145] on div "Estimate Needed" at bounding box center [712, 163] width 196 height 39
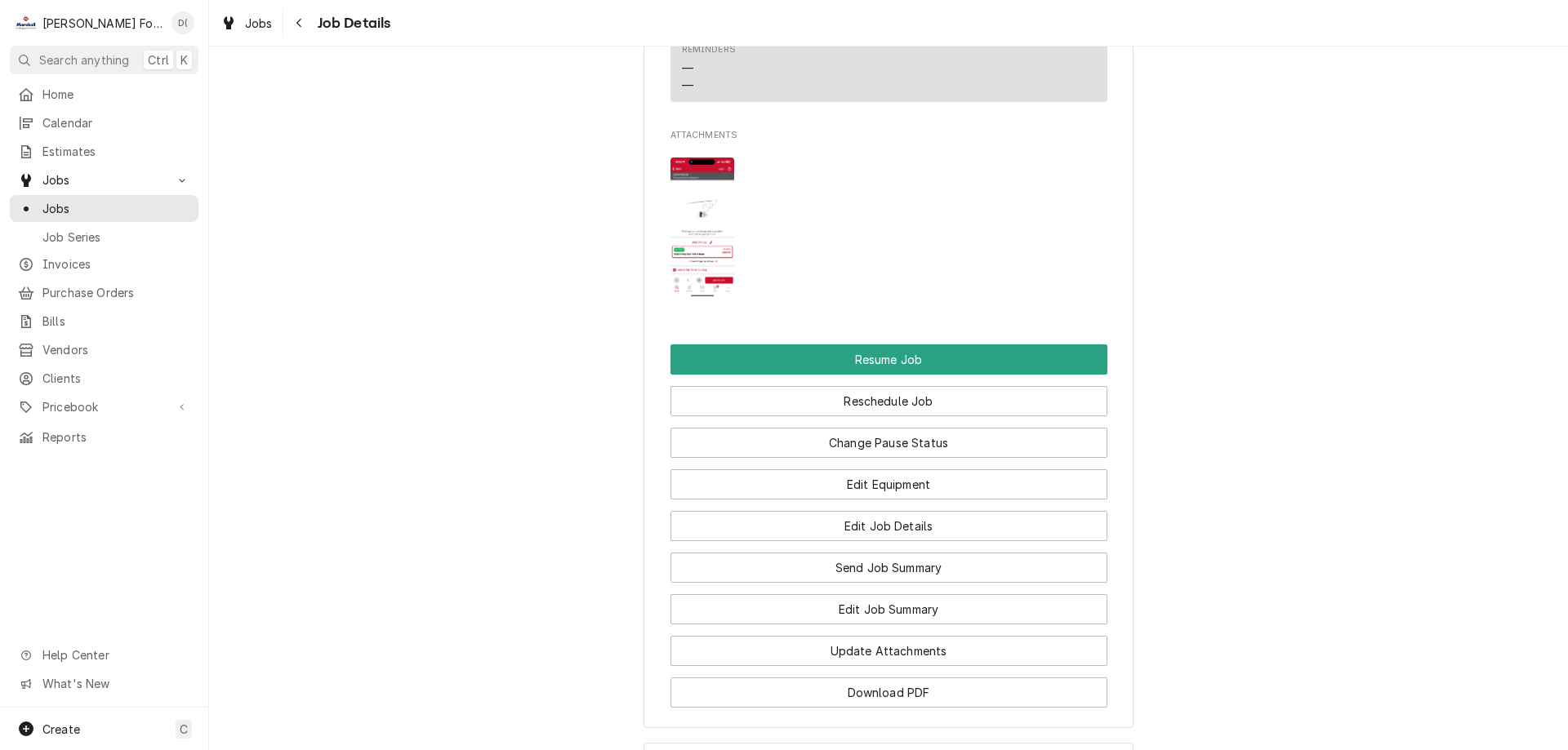
scroll to position [2041, 0]
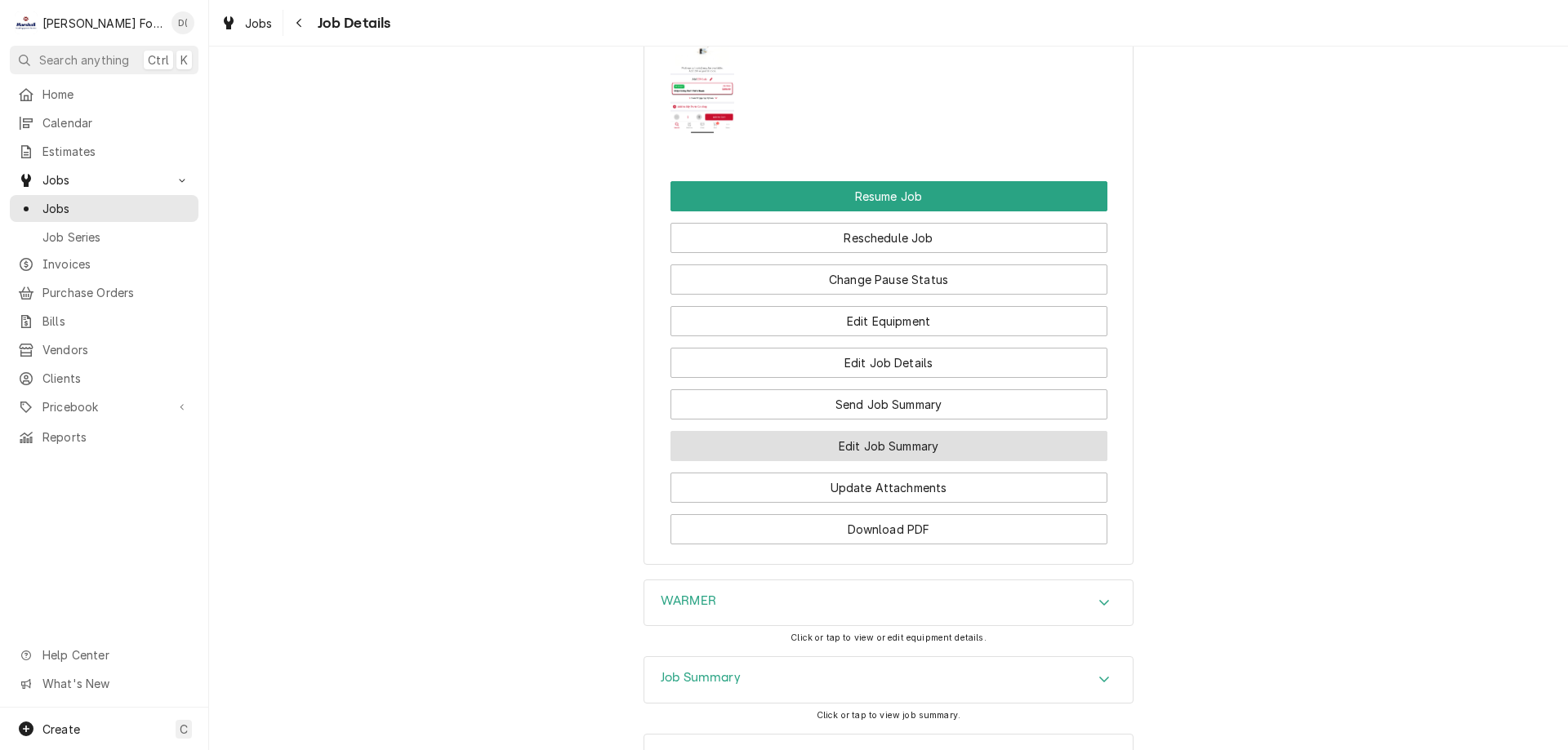
click at [844, 461] on button "Edit Job Summary" at bounding box center [888, 445] width 437 height 30
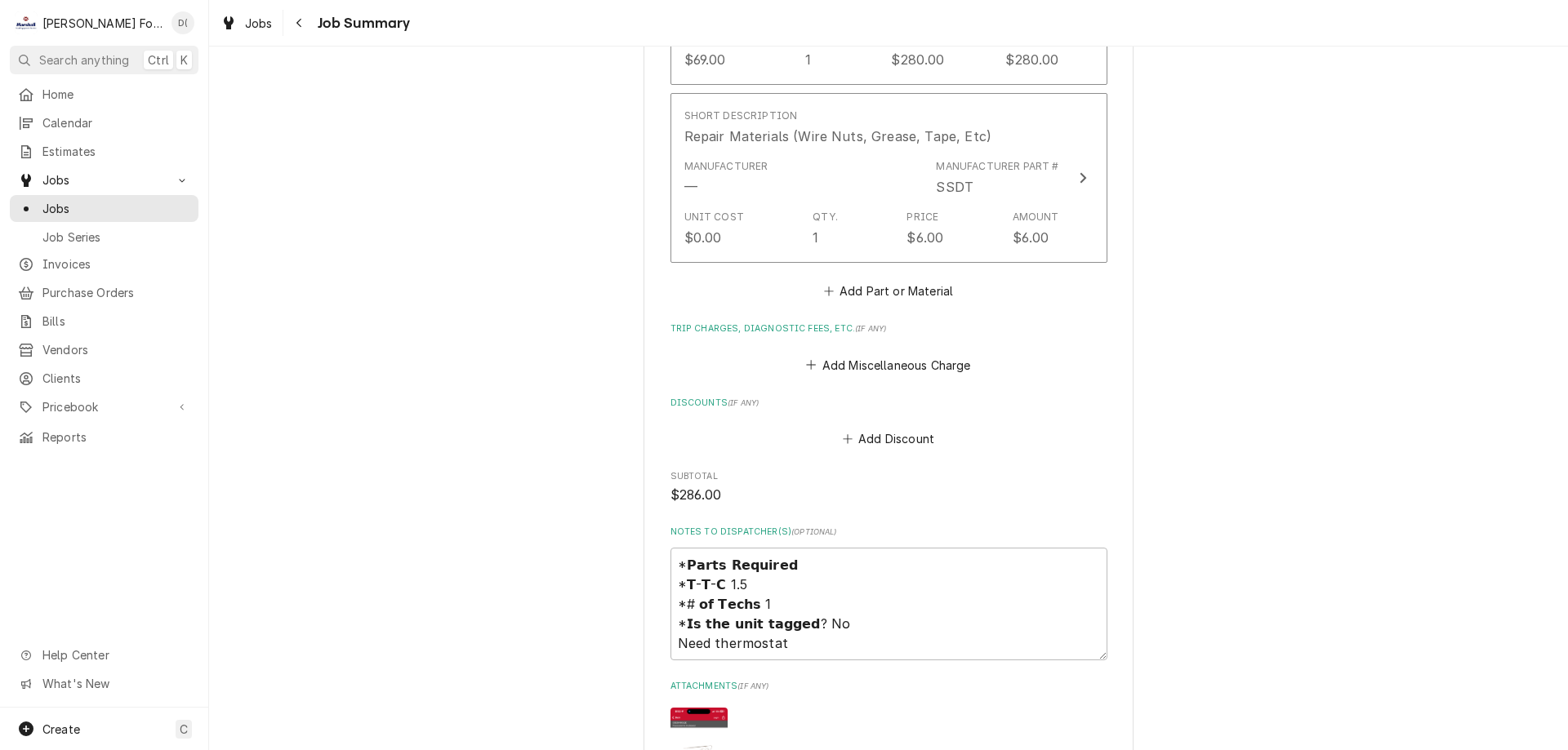
scroll to position [1470, 0]
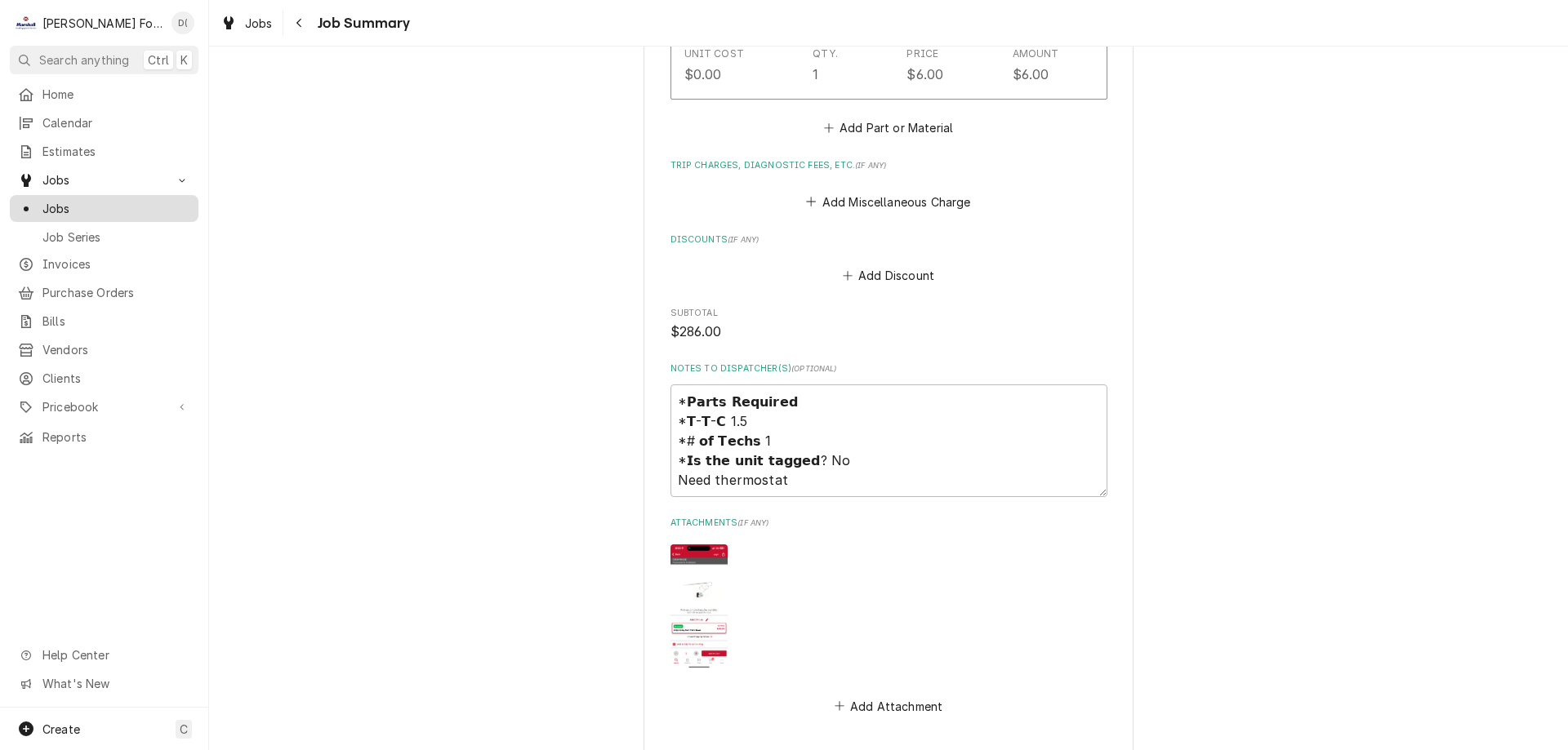
click at [92, 203] on span "Jobs" at bounding box center [116, 208] width 148 height 17
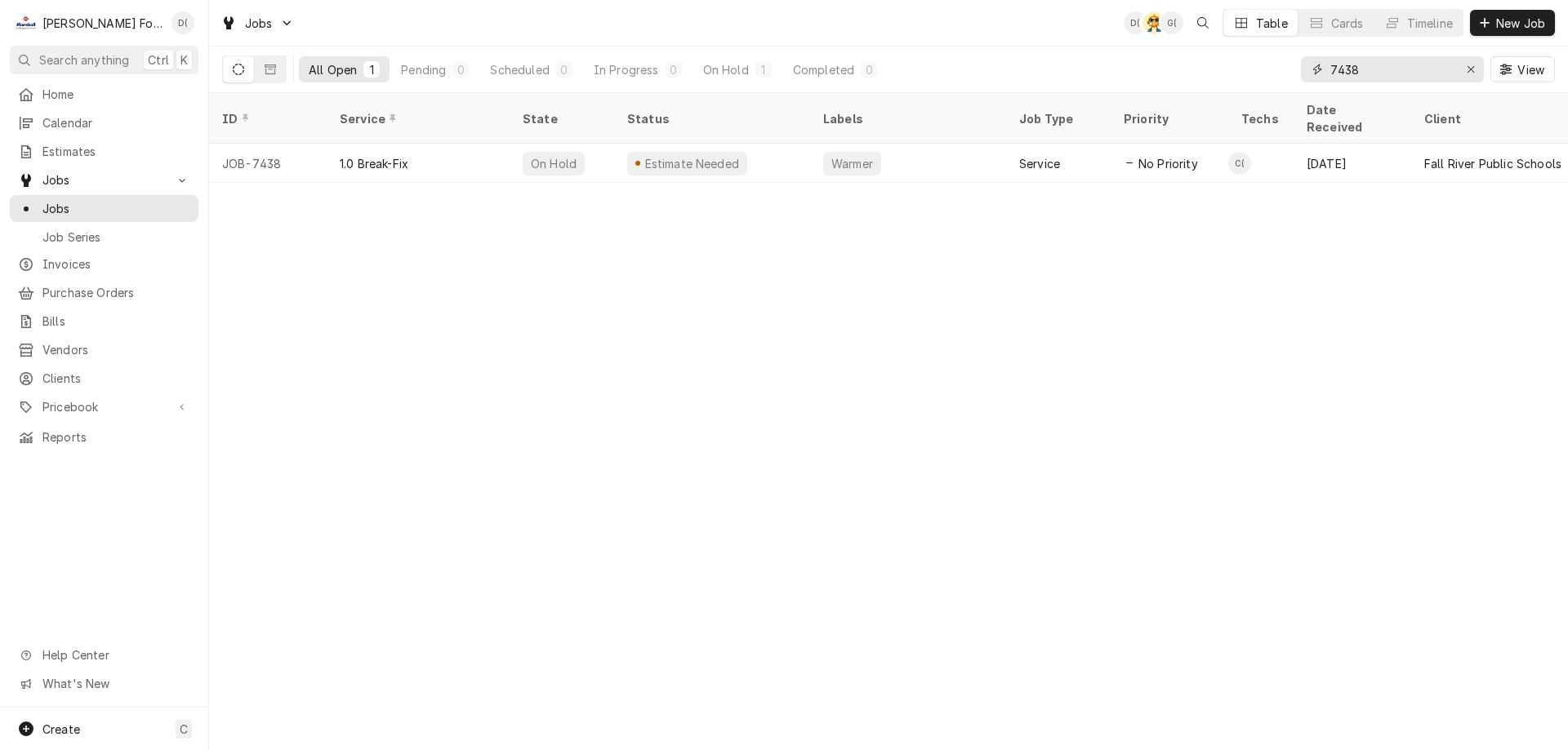
click at [1374, 73] on input "7438" at bounding box center [1391, 69] width 123 height 26
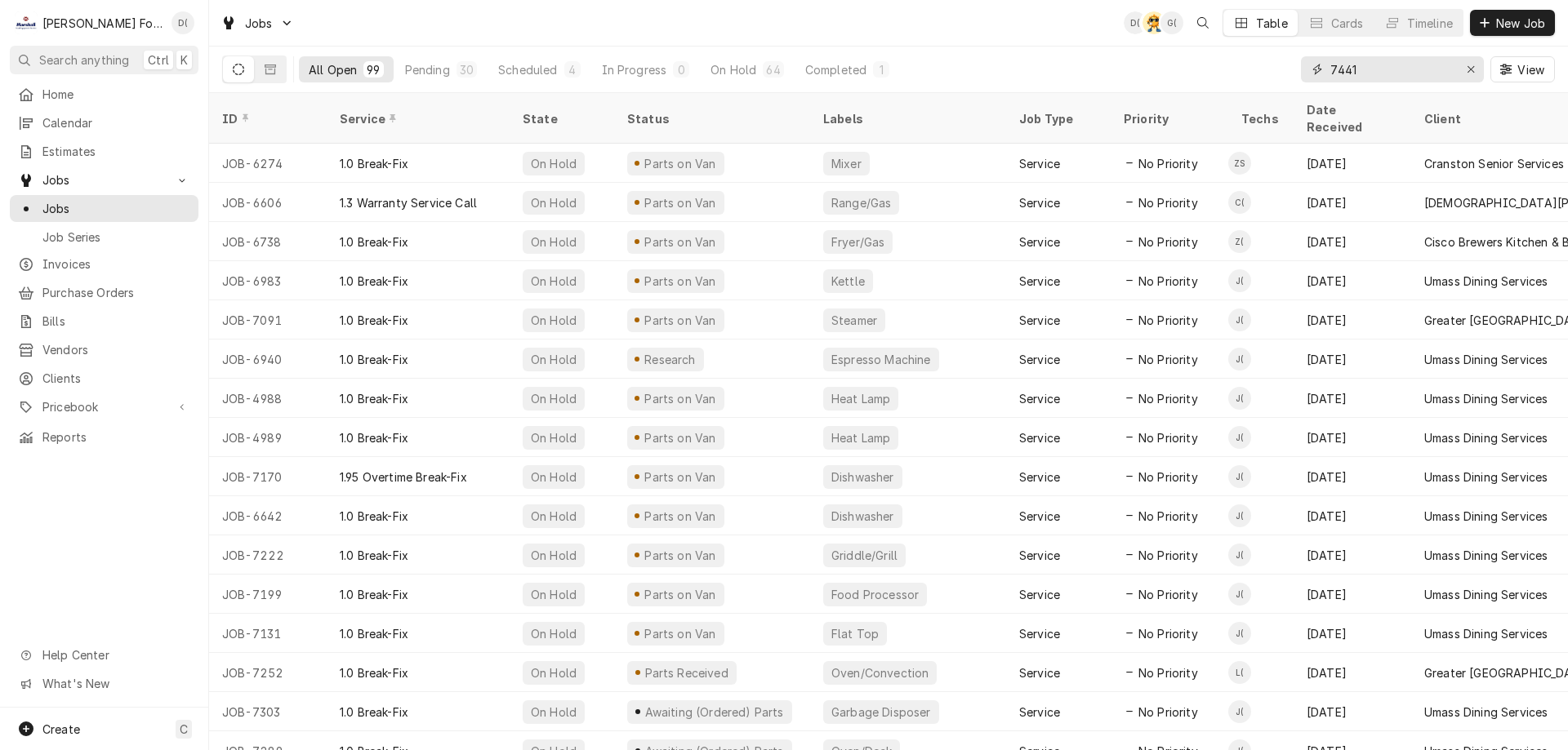
type input "7441"
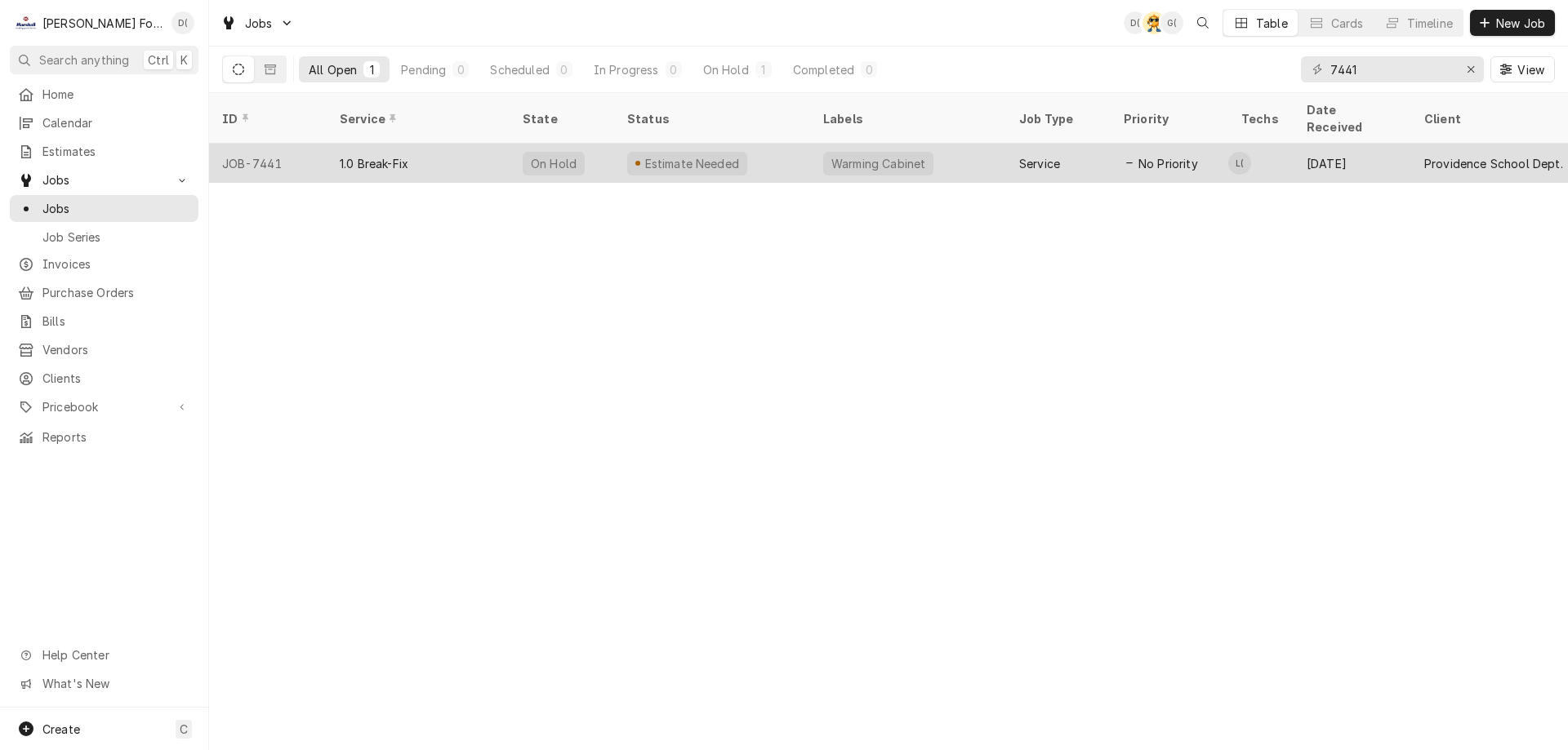
click at [804, 144] on div "Estimate Needed" at bounding box center [712, 163] width 196 height 39
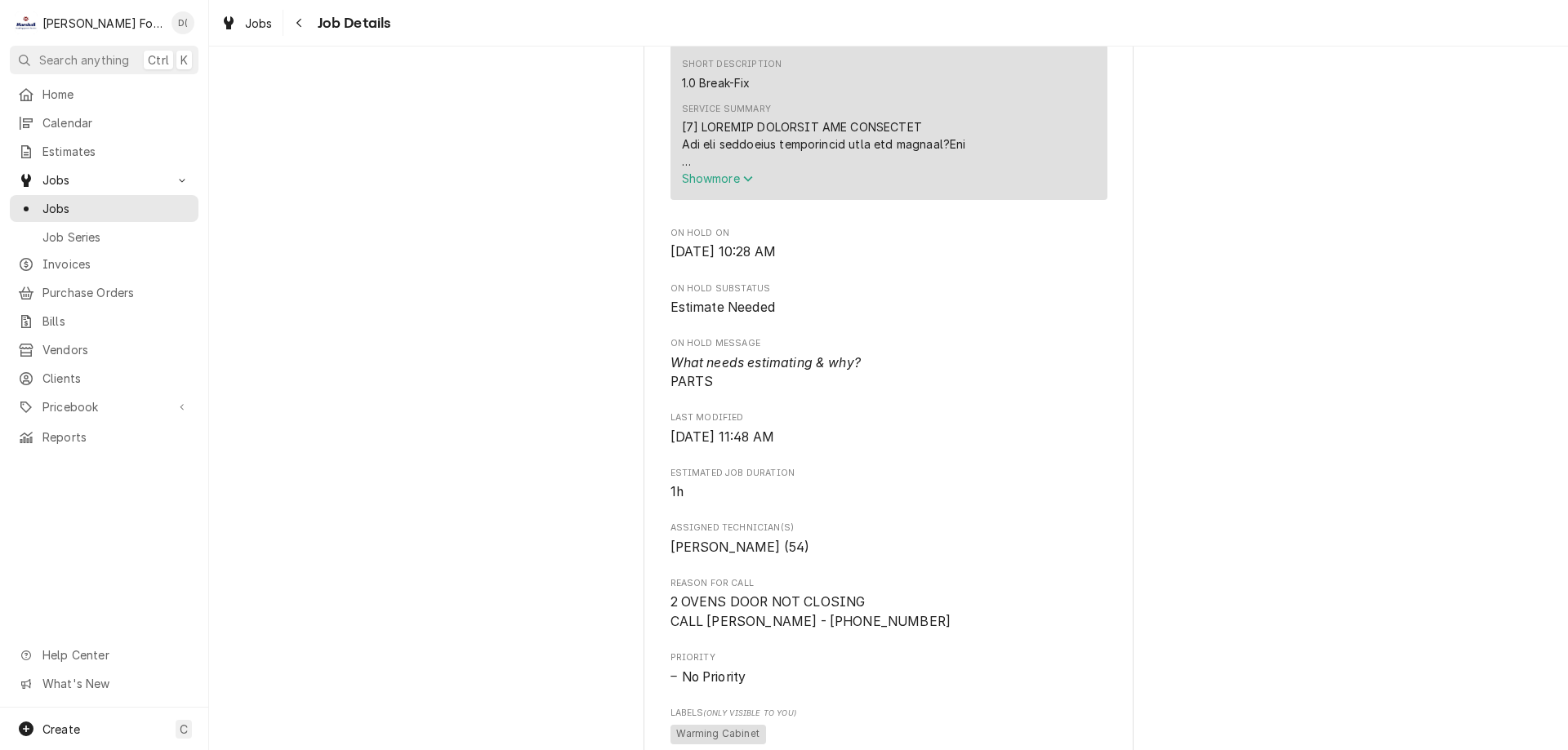
scroll to position [816, 0]
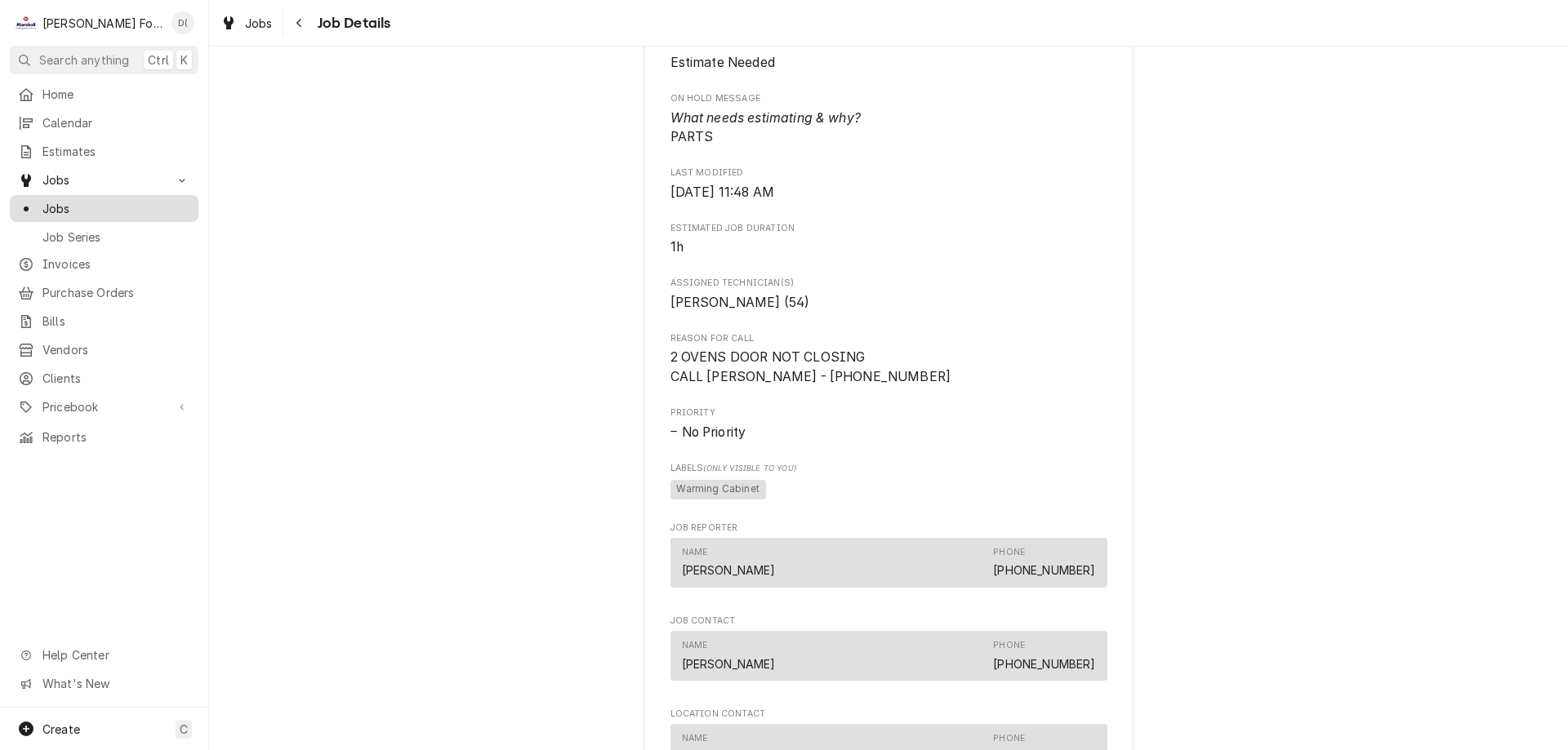
click at [129, 200] on span "Jobs" at bounding box center [116, 208] width 148 height 17
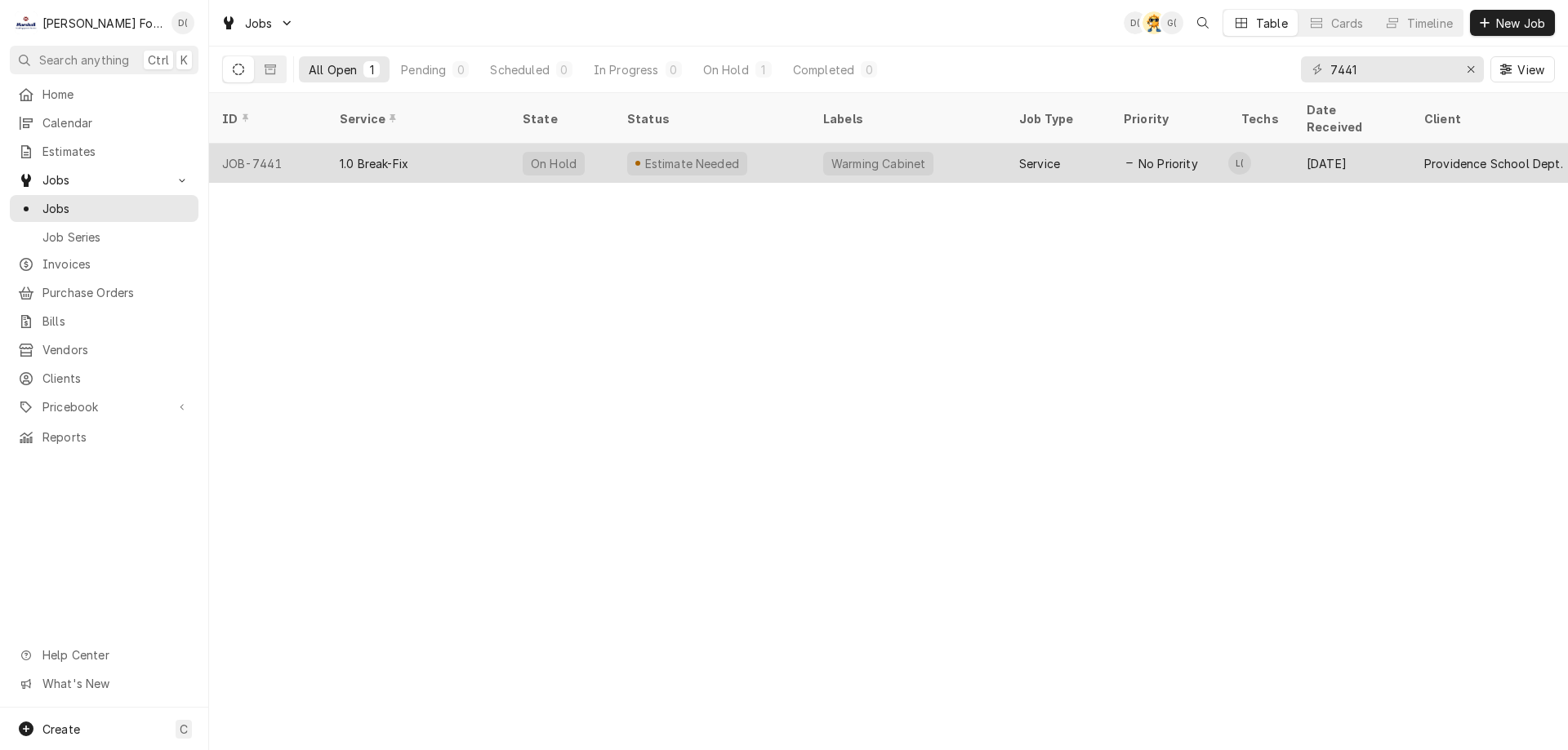
drag, startPoint x: 774, startPoint y: 138, endPoint x: 762, endPoint y: 133, distance: 13.0
click at [774, 144] on div "Estimate Needed" at bounding box center [712, 163] width 196 height 39
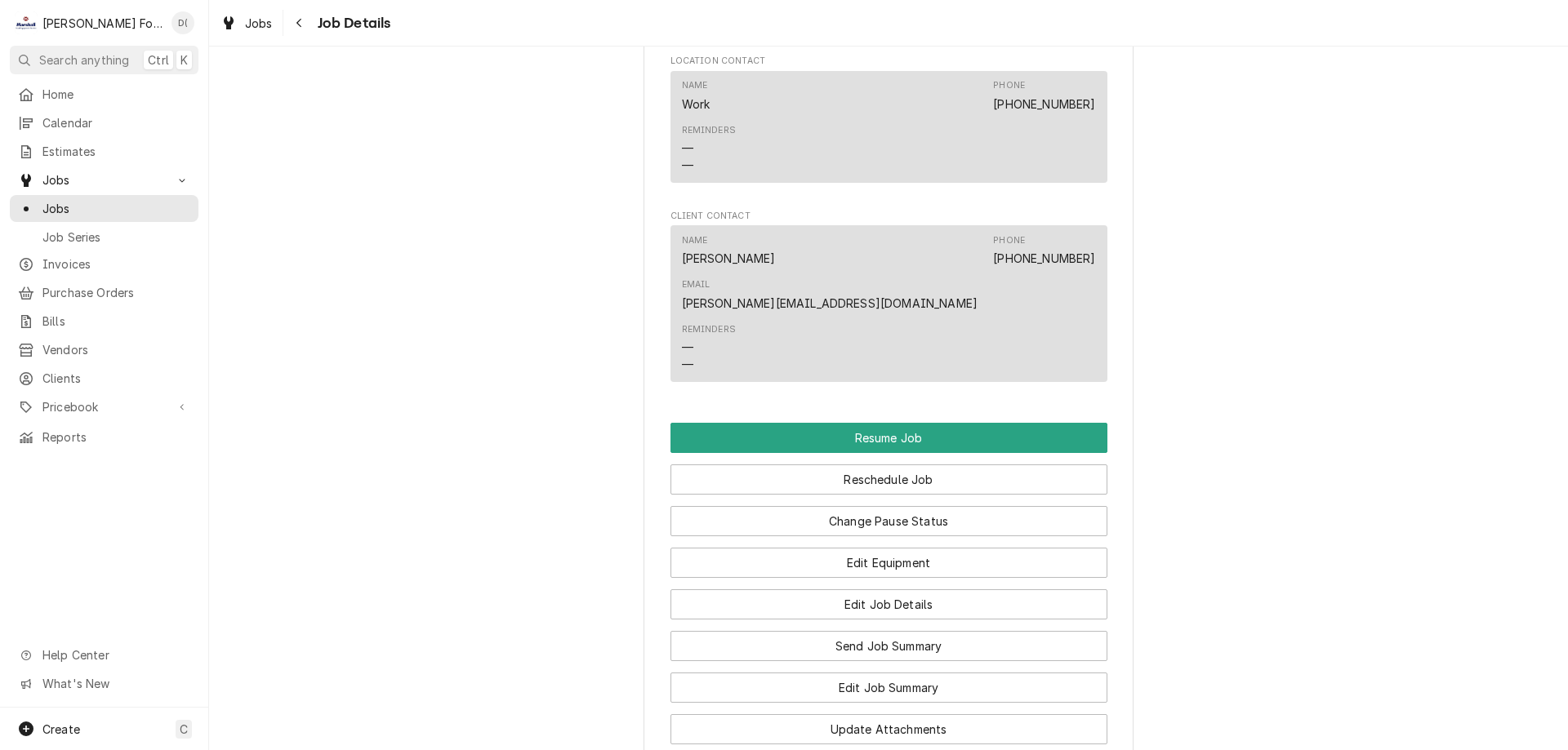
scroll to position [1633, 0]
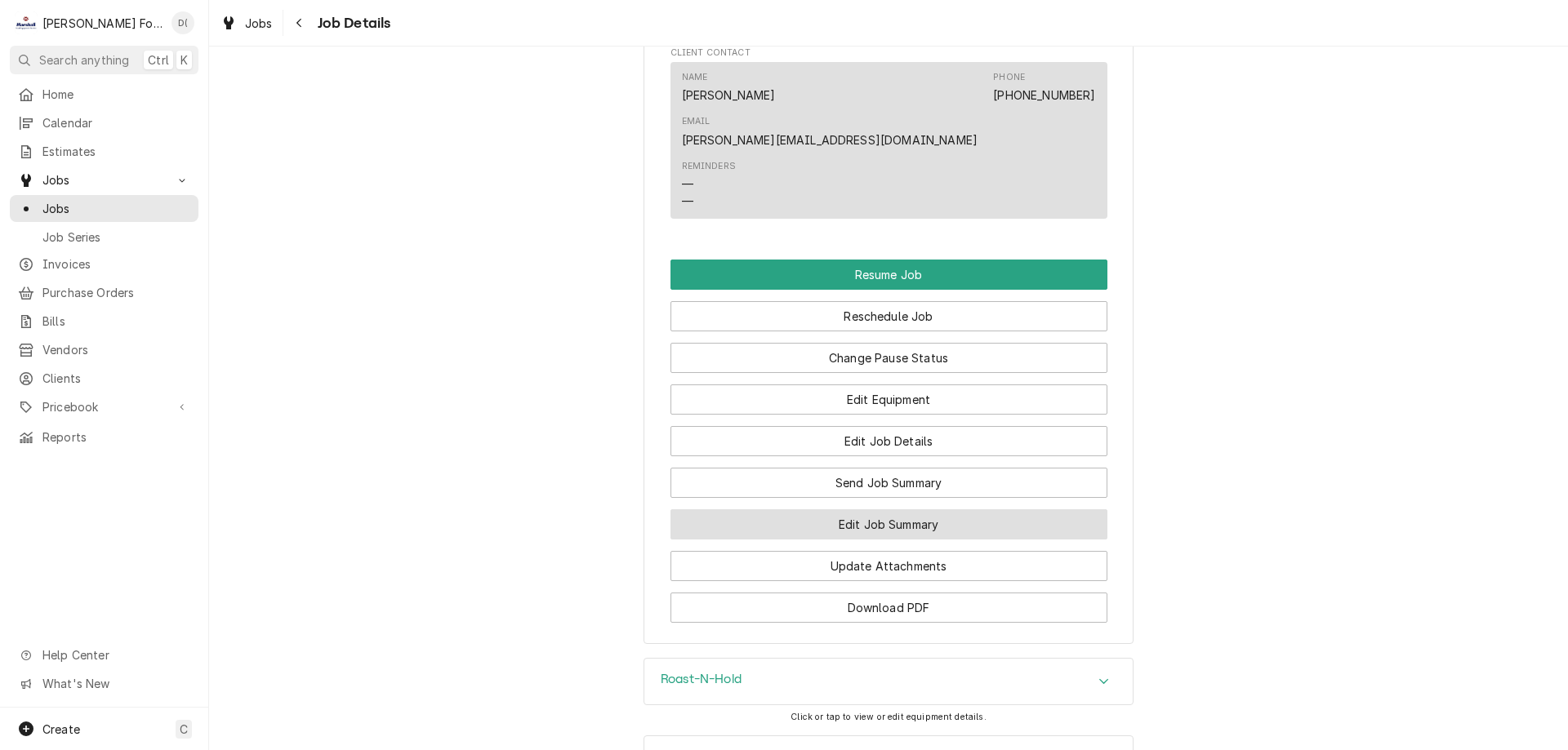
click at [845, 509] on button "Edit Job Summary" at bounding box center [888, 524] width 437 height 30
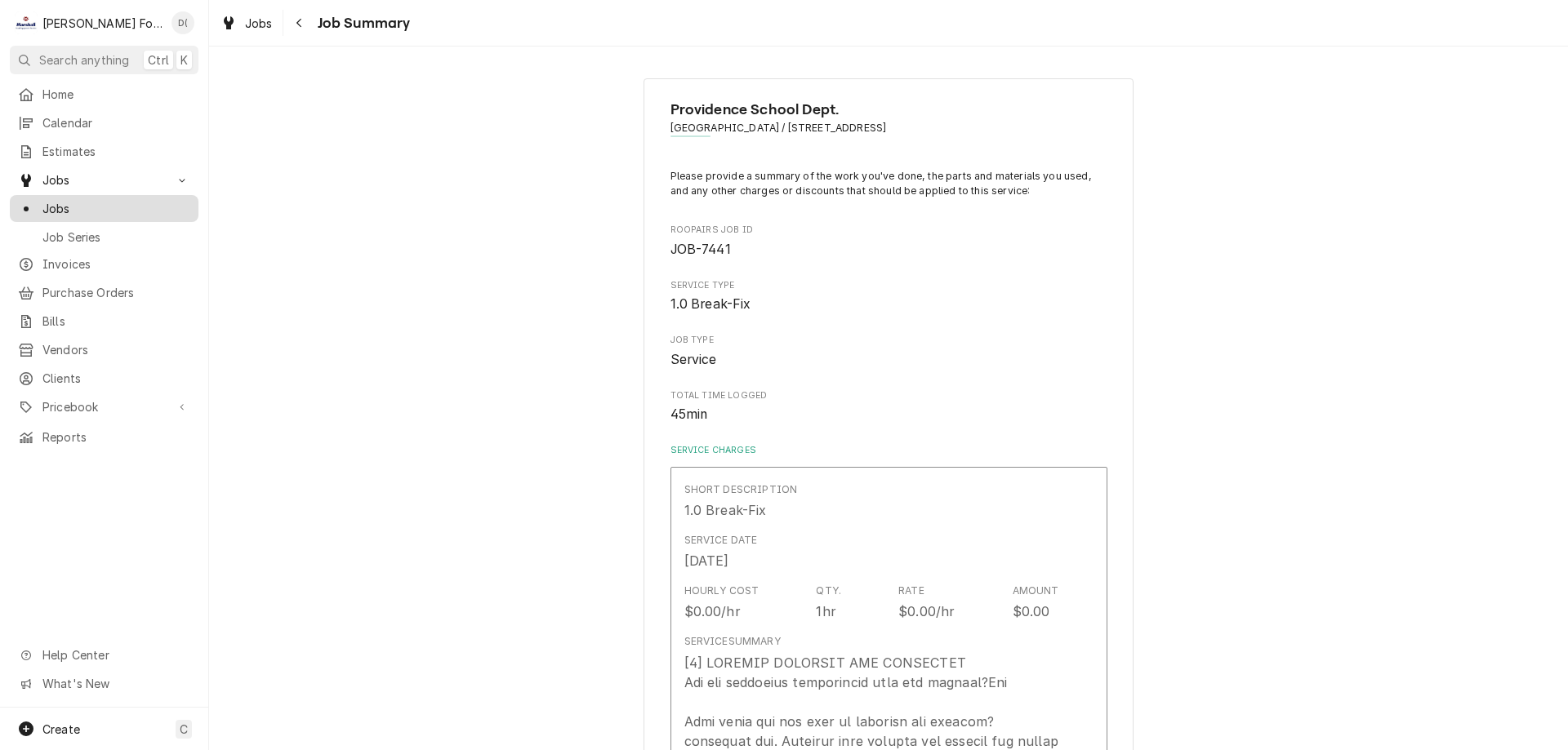
click at [105, 200] on span "Jobs" at bounding box center [116, 208] width 148 height 17
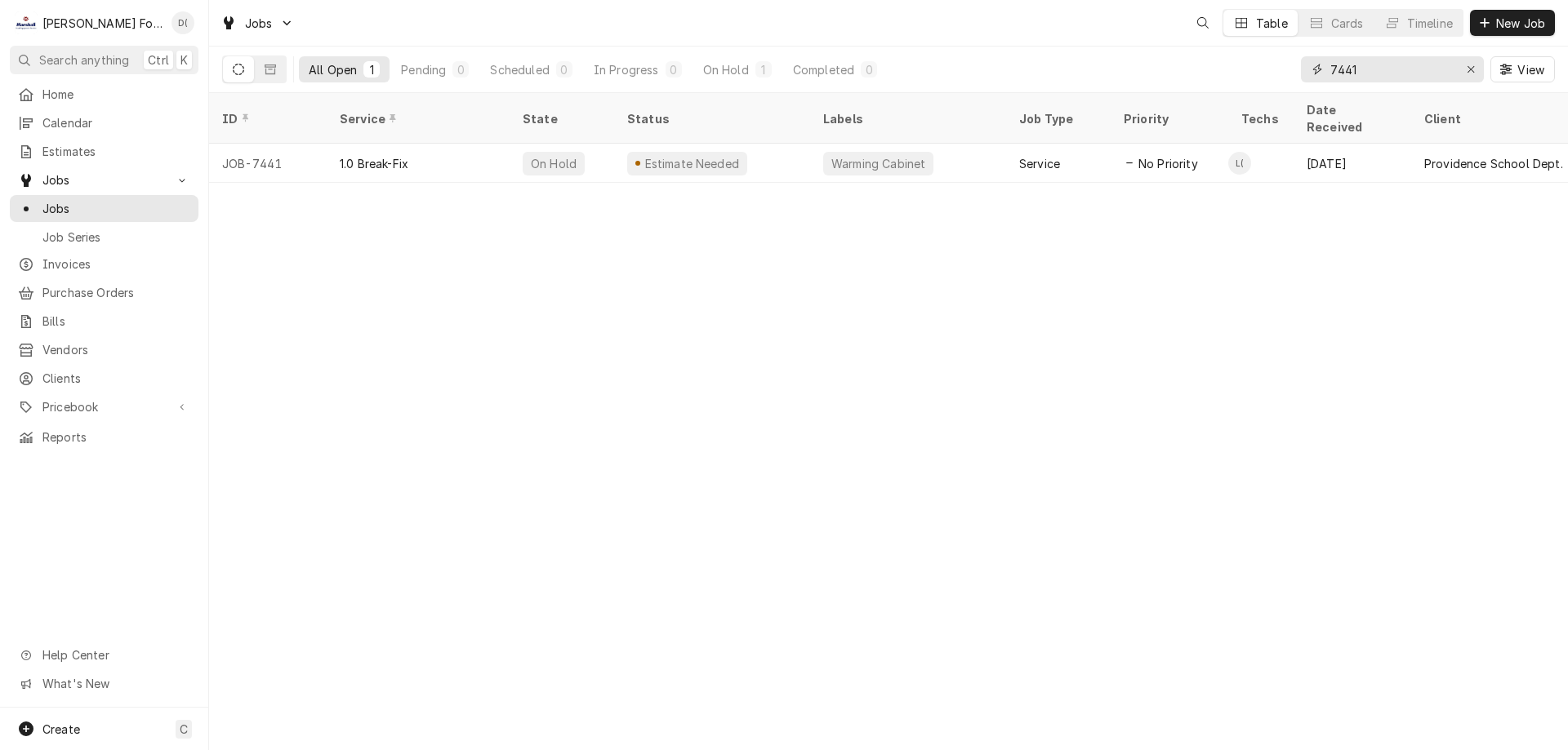
click at [1370, 72] on input "7441" at bounding box center [1391, 69] width 123 height 26
type input "7"
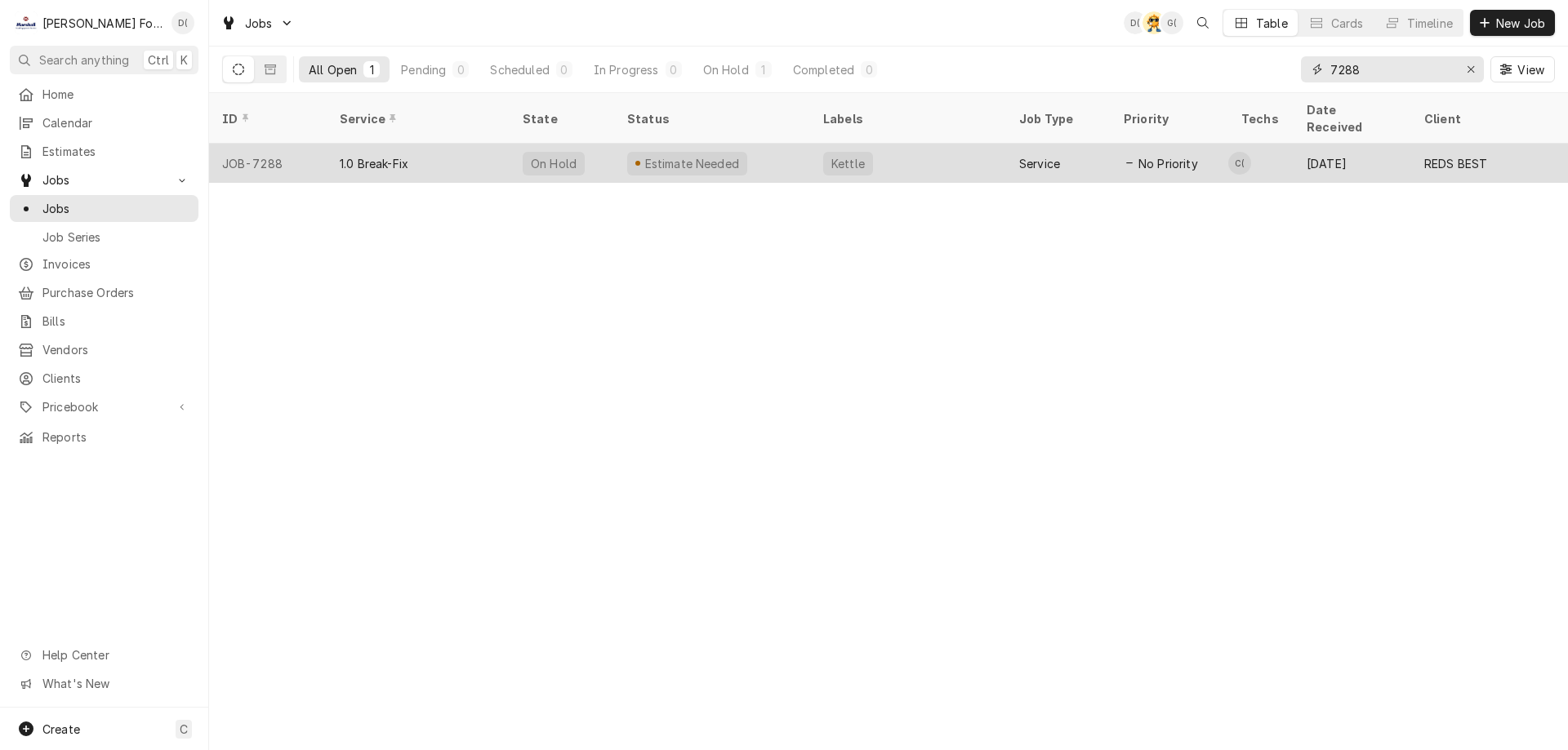
type input "7288"
click at [781, 144] on div "Estimate Needed" at bounding box center [712, 163] width 196 height 39
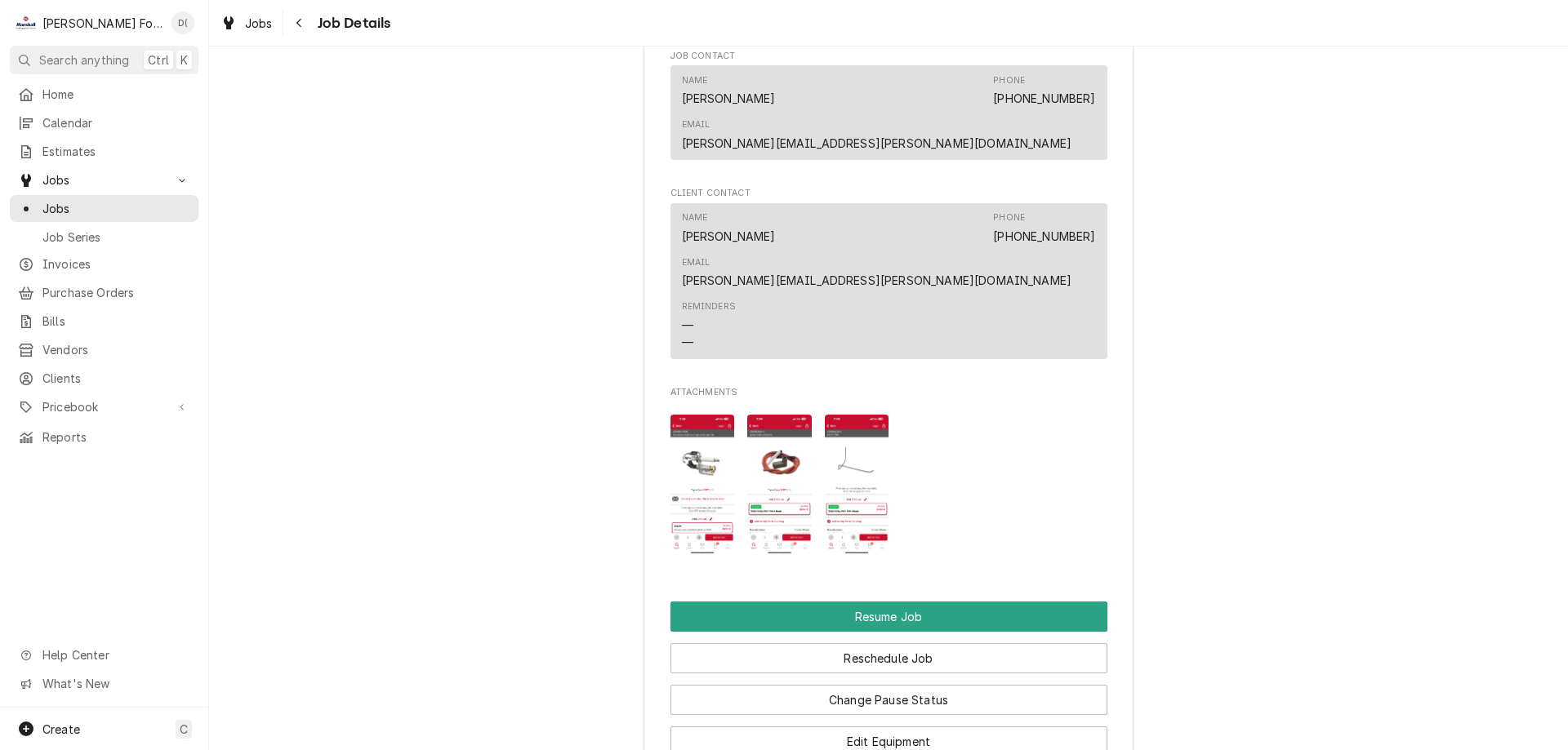
scroll to position [1633, 0]
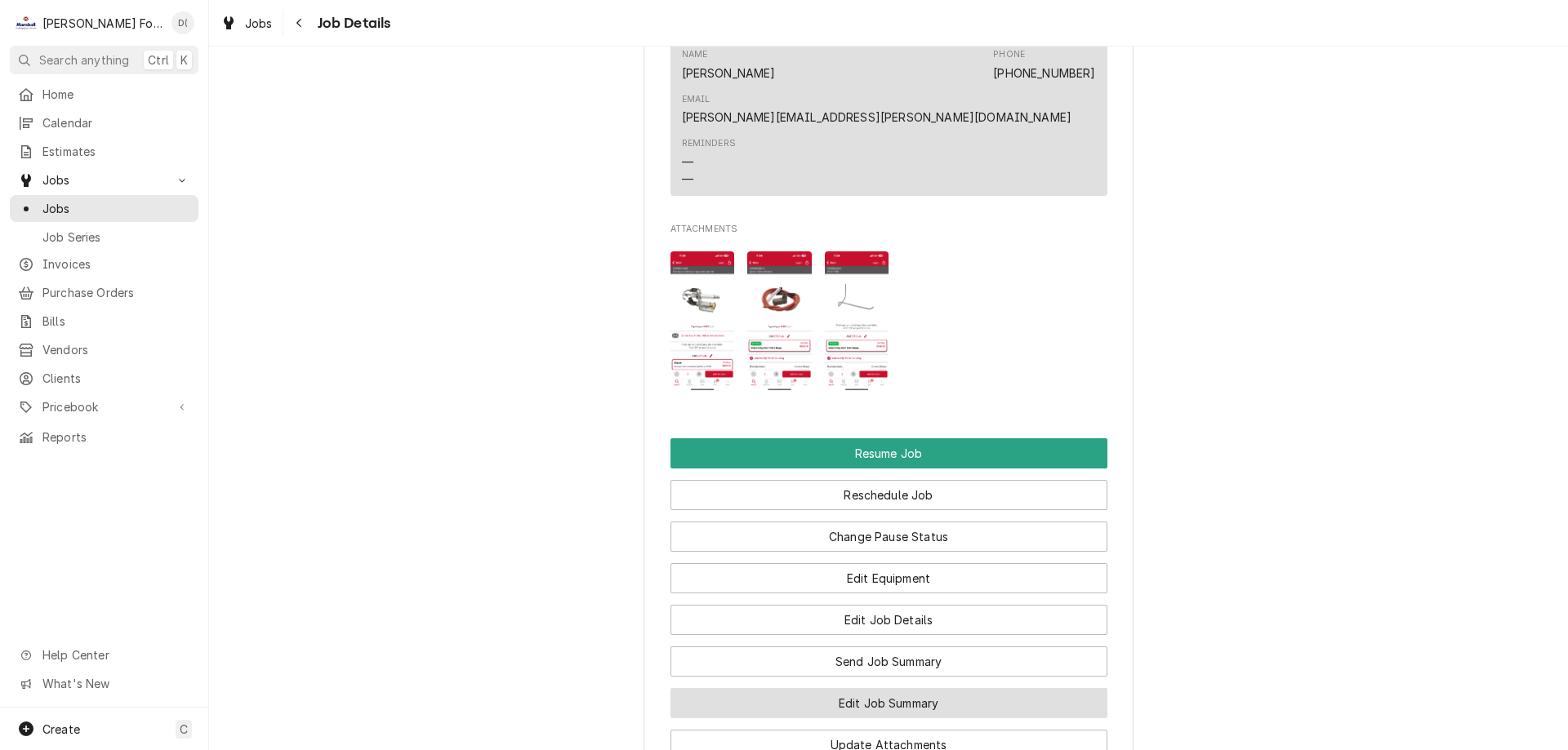
click at [884, 688] on button "Edit Job Summary" at bounding box center [888, 703] width 437 height 30
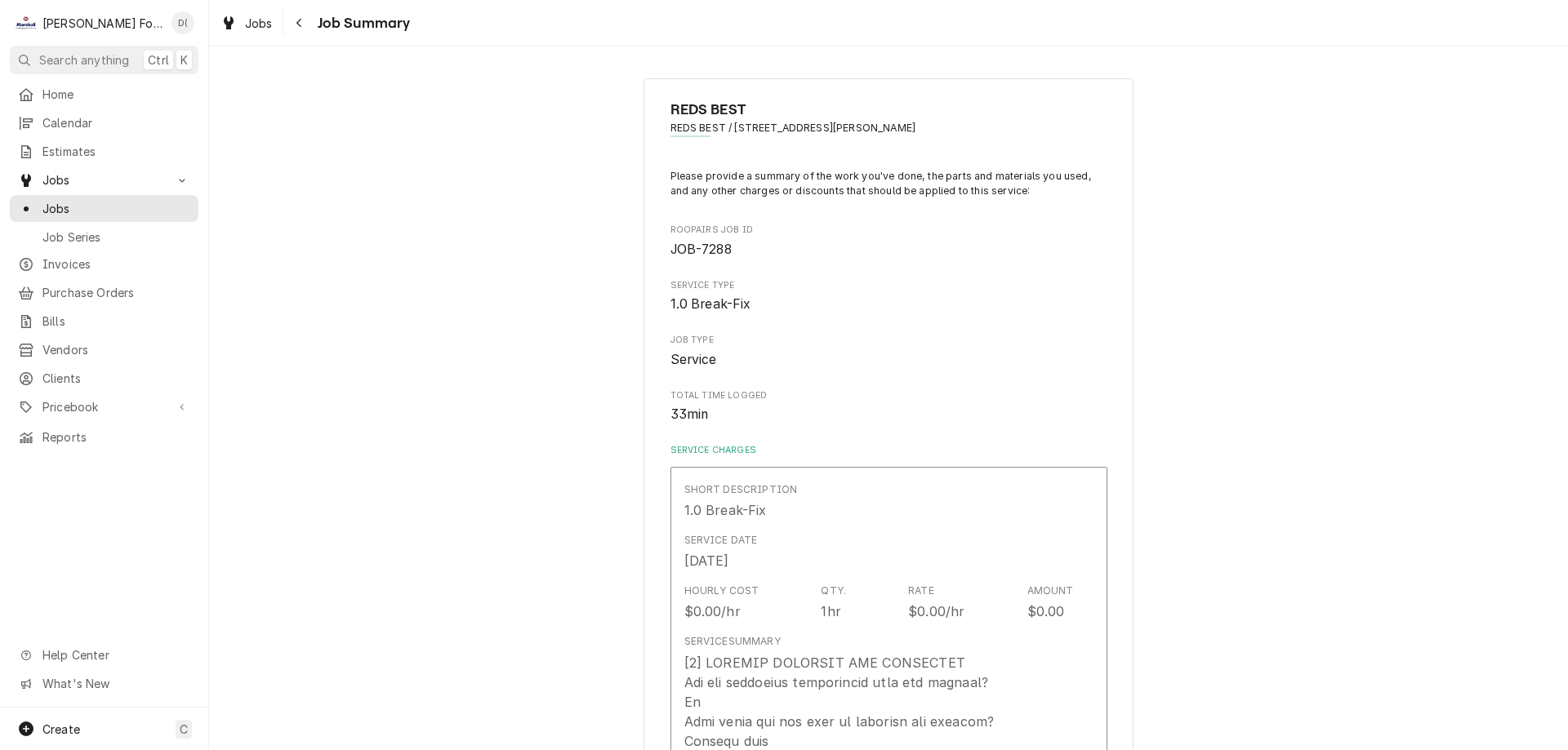
type textarea "x"
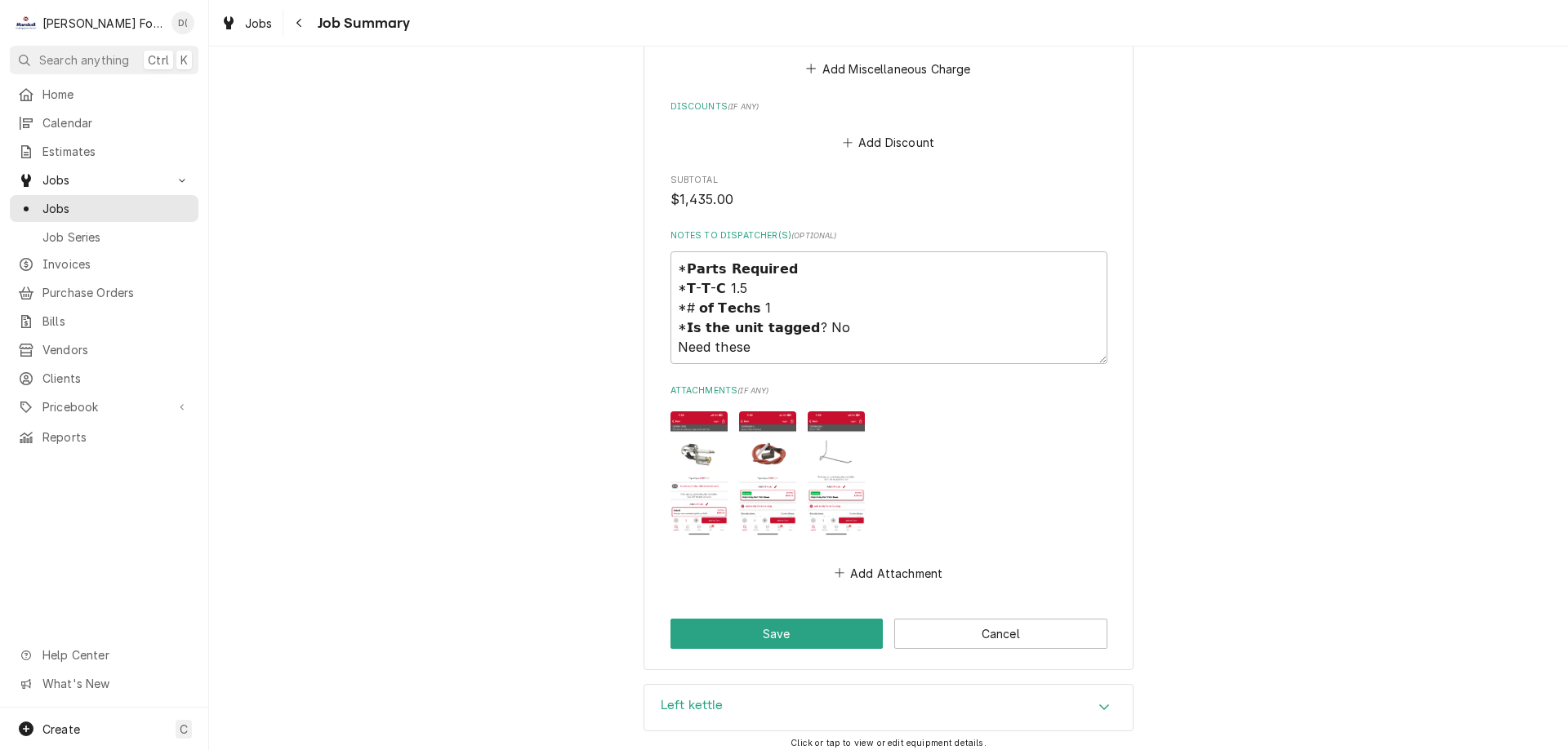
scroll to position [2028, 0]
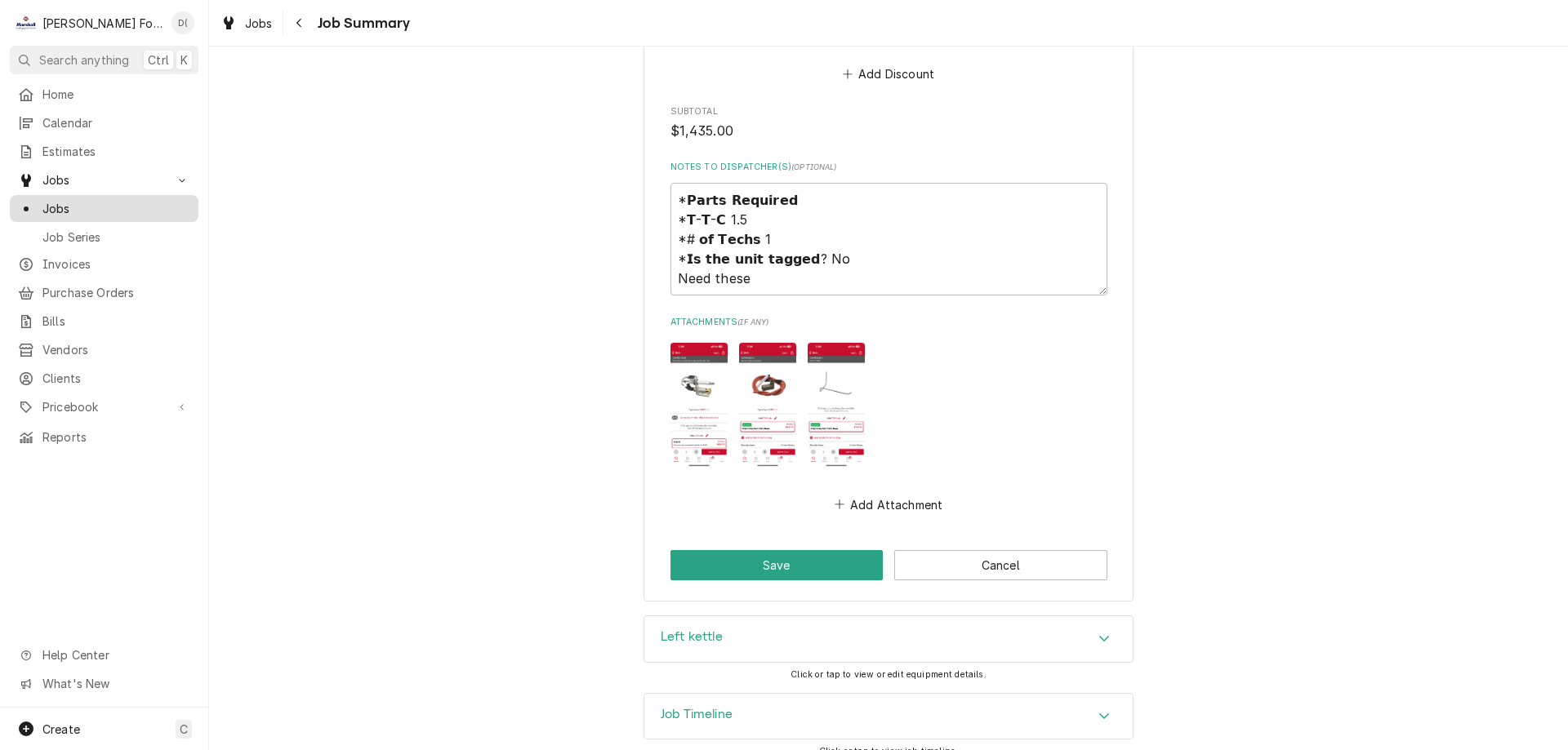
click at [147, 210] on span "Jobs" at bounding box center [116, 208] width 148 height 17
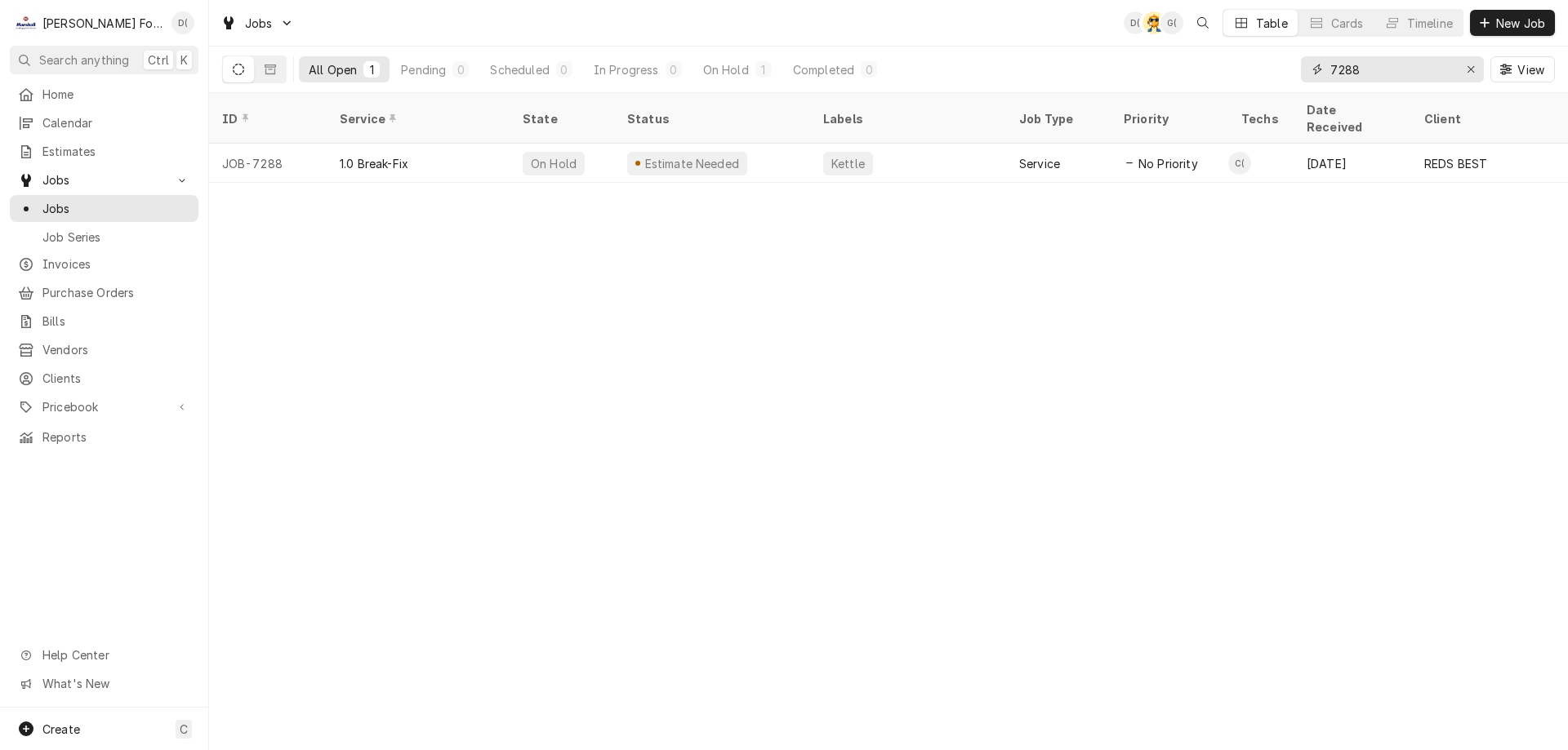
click at [1377, 75] on input "7288" at bounding box center [1391, 69] width 123 height 26
type input "7"
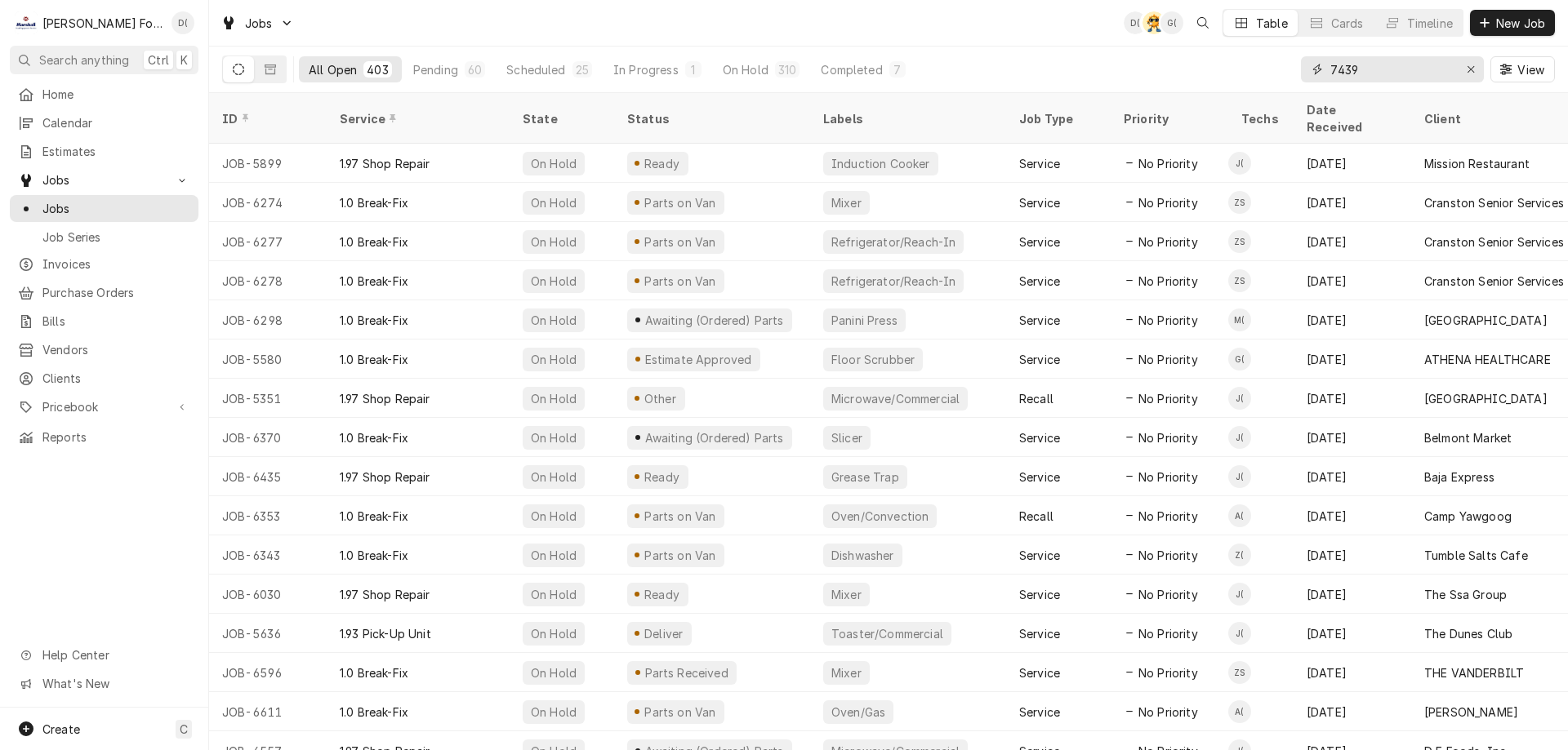
type input "7439"
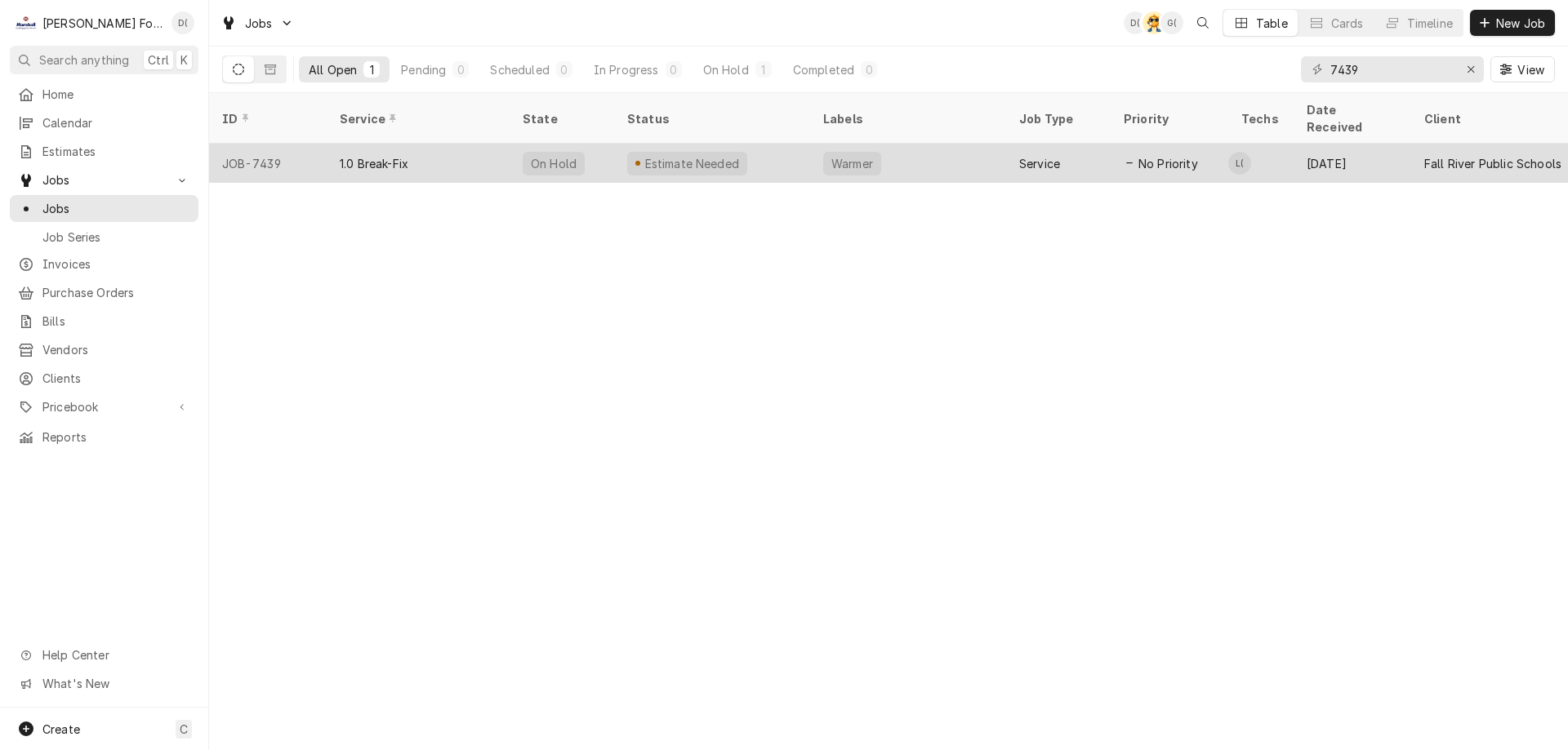
click at [758, 144] on div "Estimate Needed" at bounding box center [712, 163] width 196 height 39
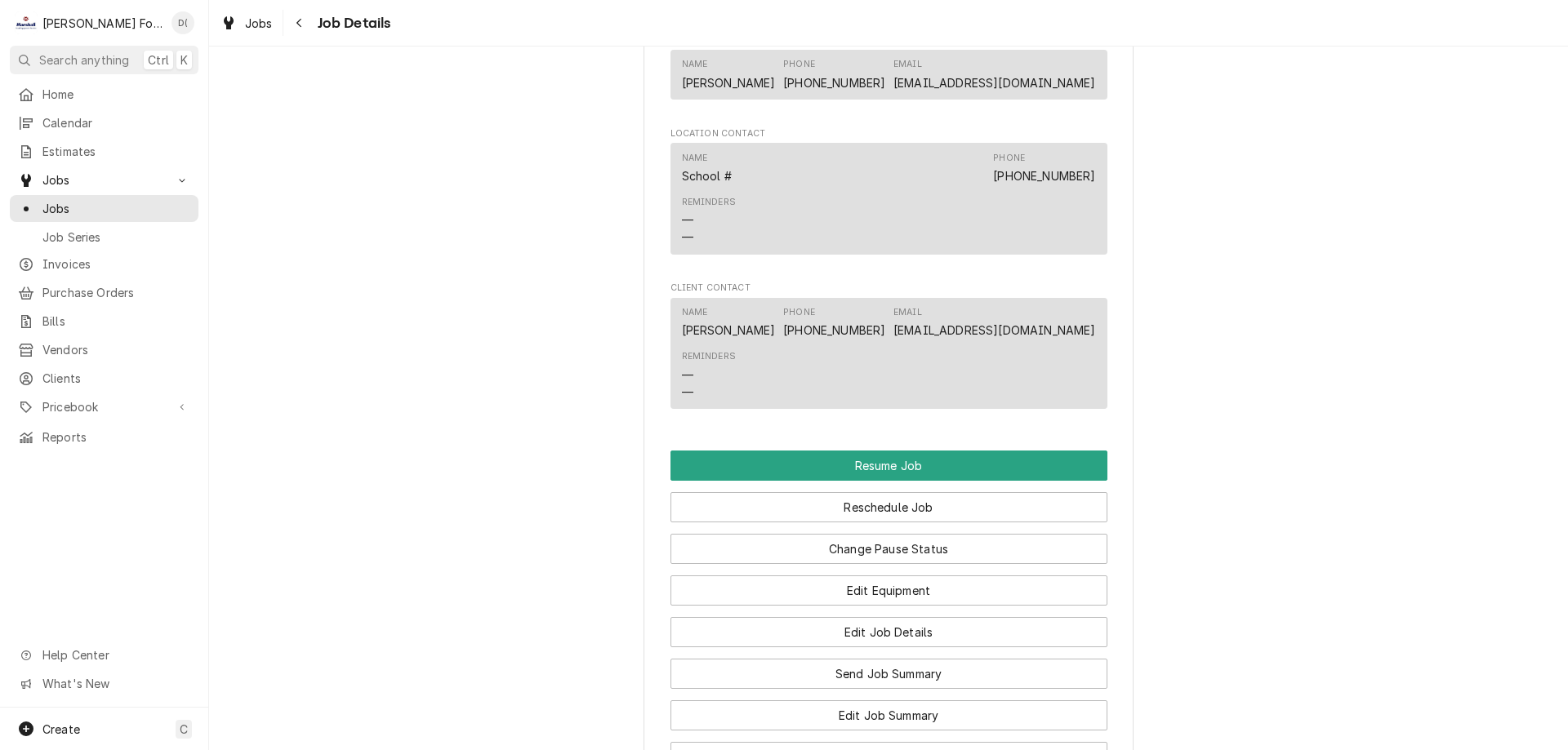
scroll to position [1143, 0]
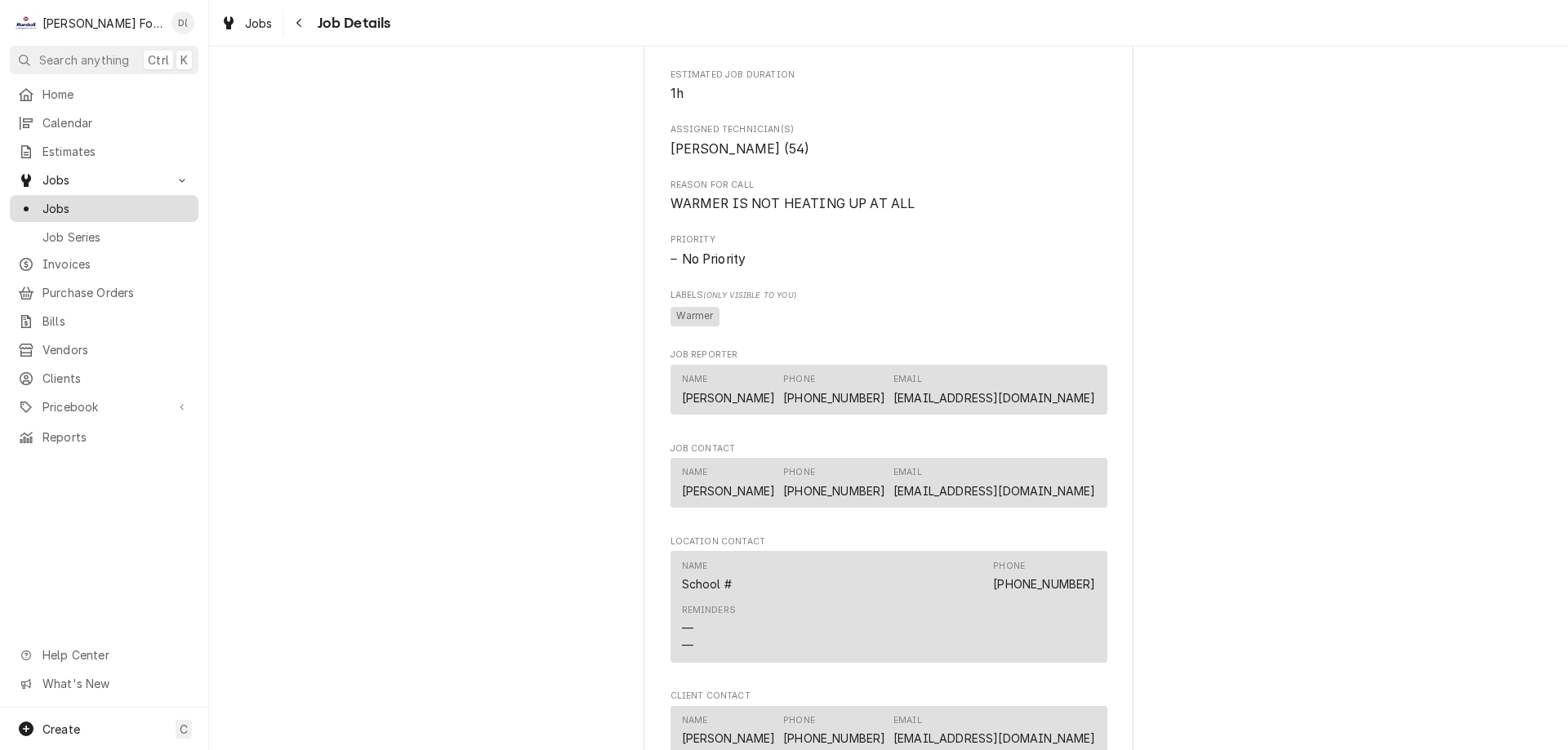
click at [114, 200] on span "Jobs" at bounding box center [116, 208] width 148 height 17
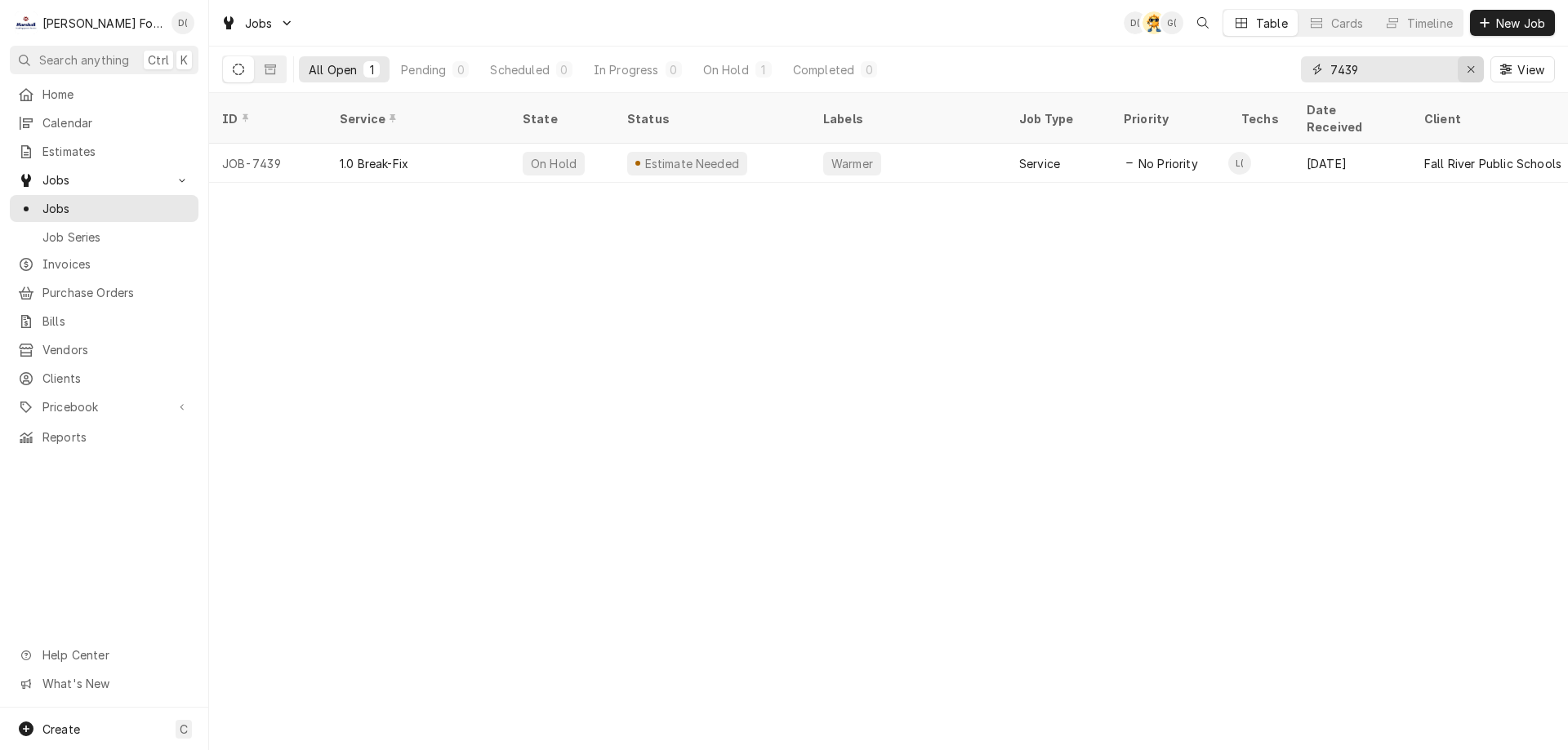
click at [1467, 71] on icon "Erase input" at bounding box center [1471, 69] width 9 height 12
click at [1436, 69] on input "Dynamic Content Wrapper" at bounding box center [1406, 69] width 154 height 26
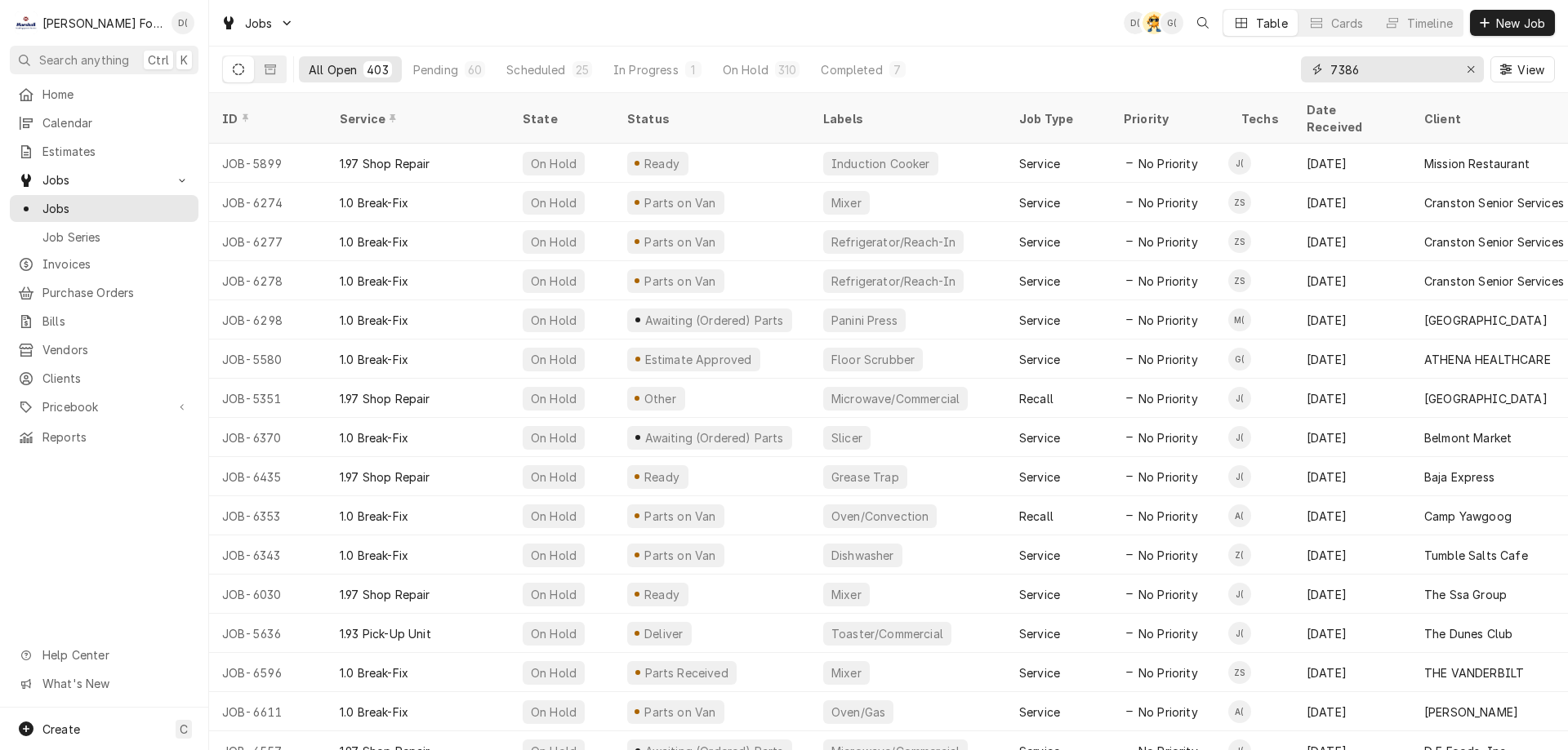
type input "7386"
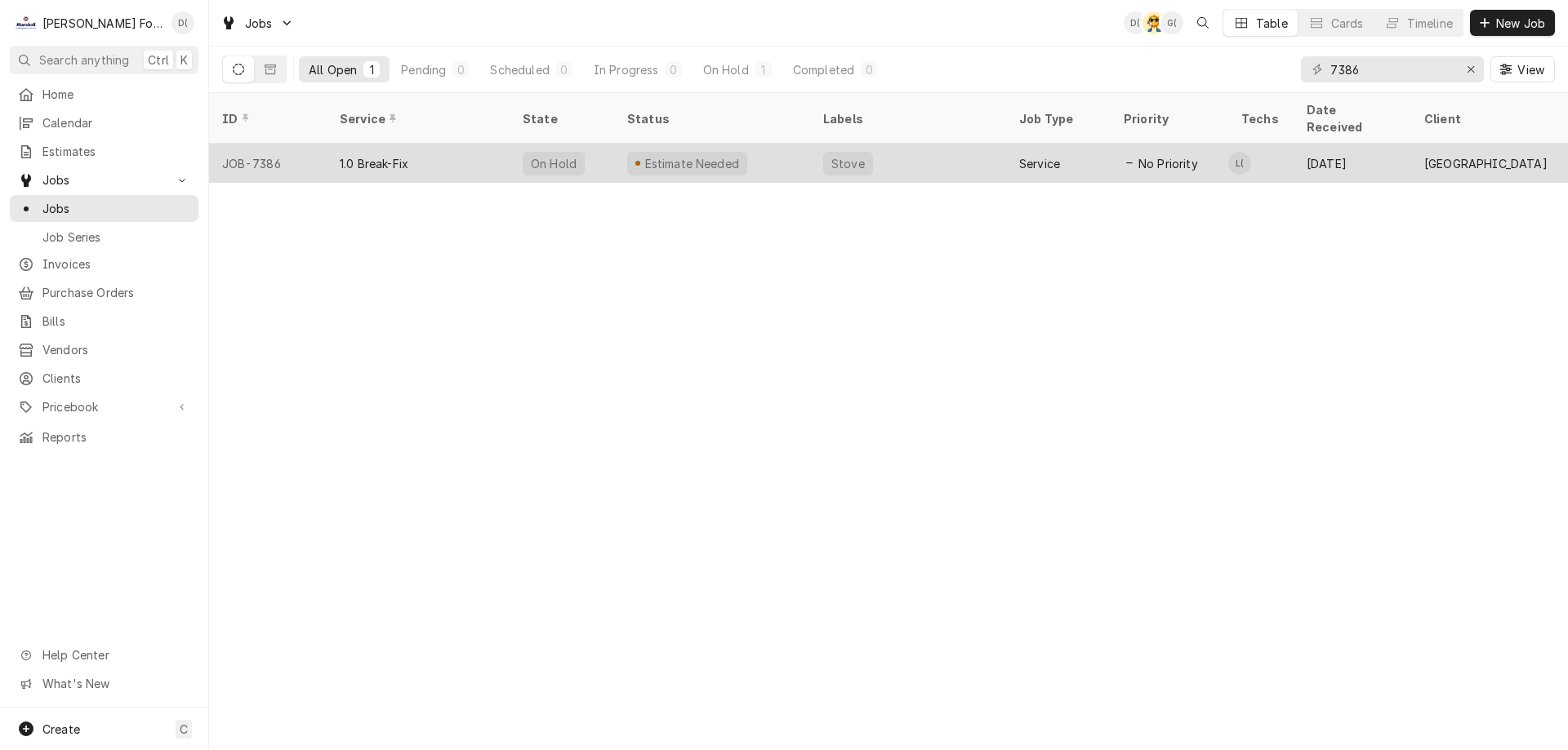
click at [790, 147] on div "Estimate Needed" at bounding box center [712, 163] width 196 height 39
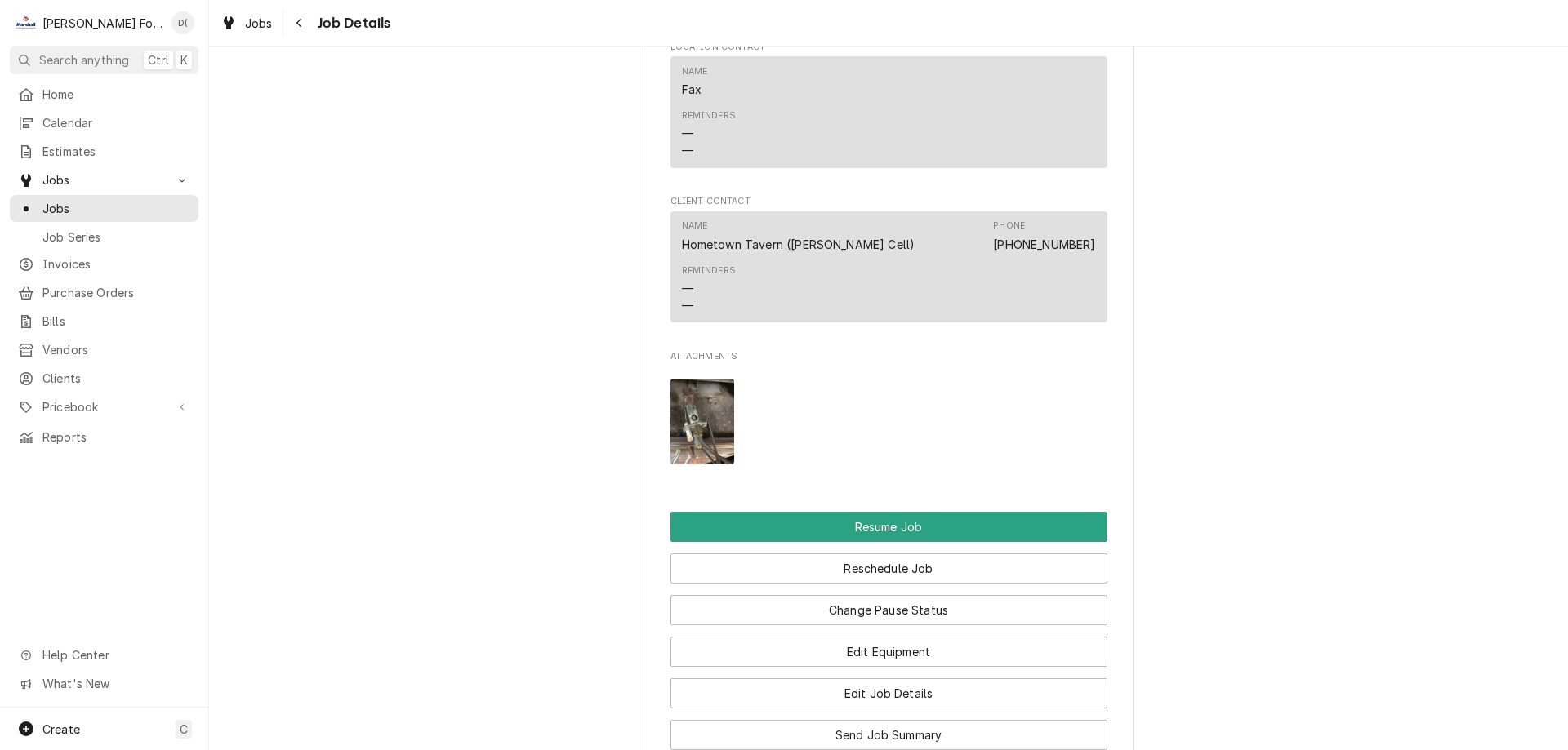
scroll to position [1878, 0]
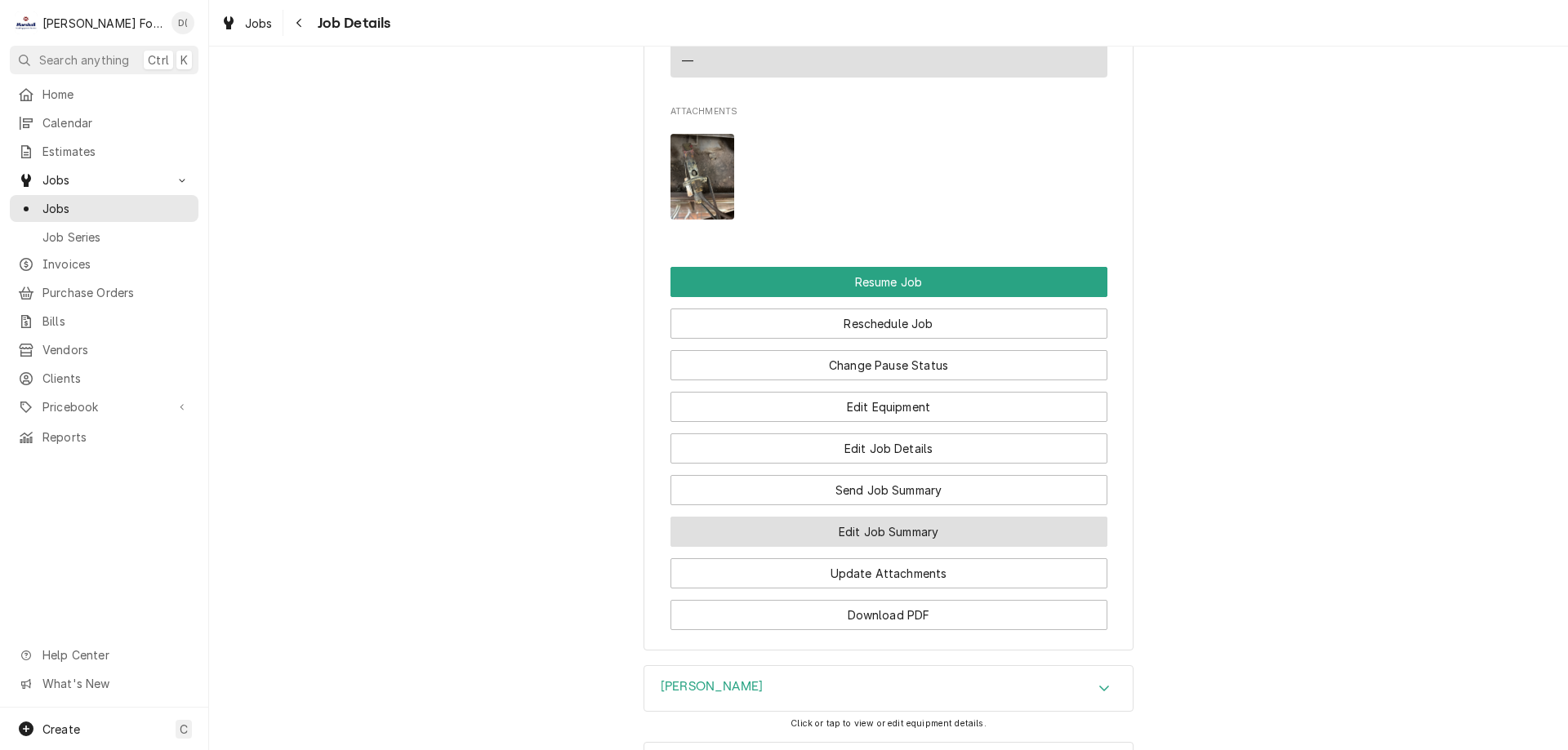
click at [814, 546] on button "Edit Job Summary" at bounding box center [888, 532] width 437 height 30
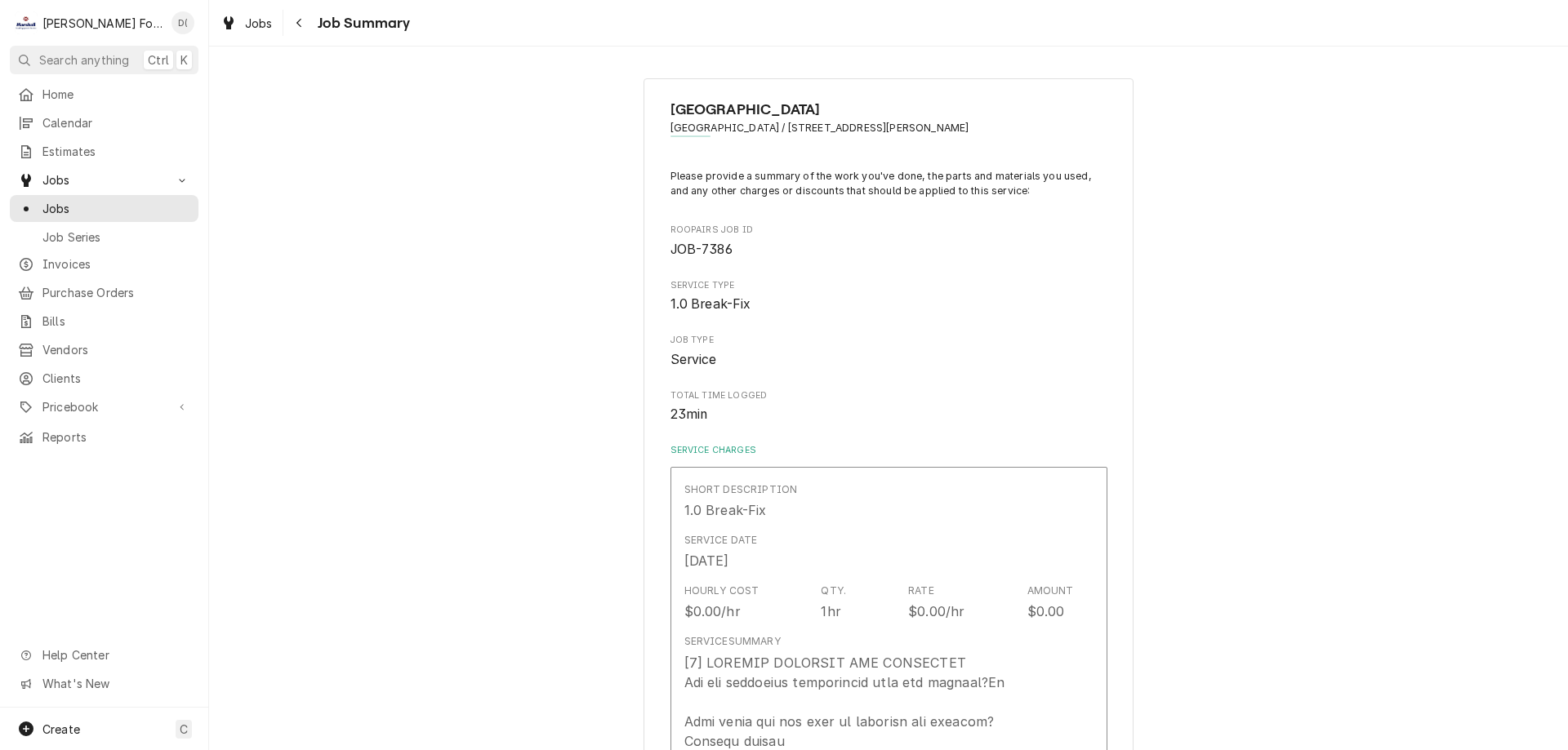
type textarea "x"
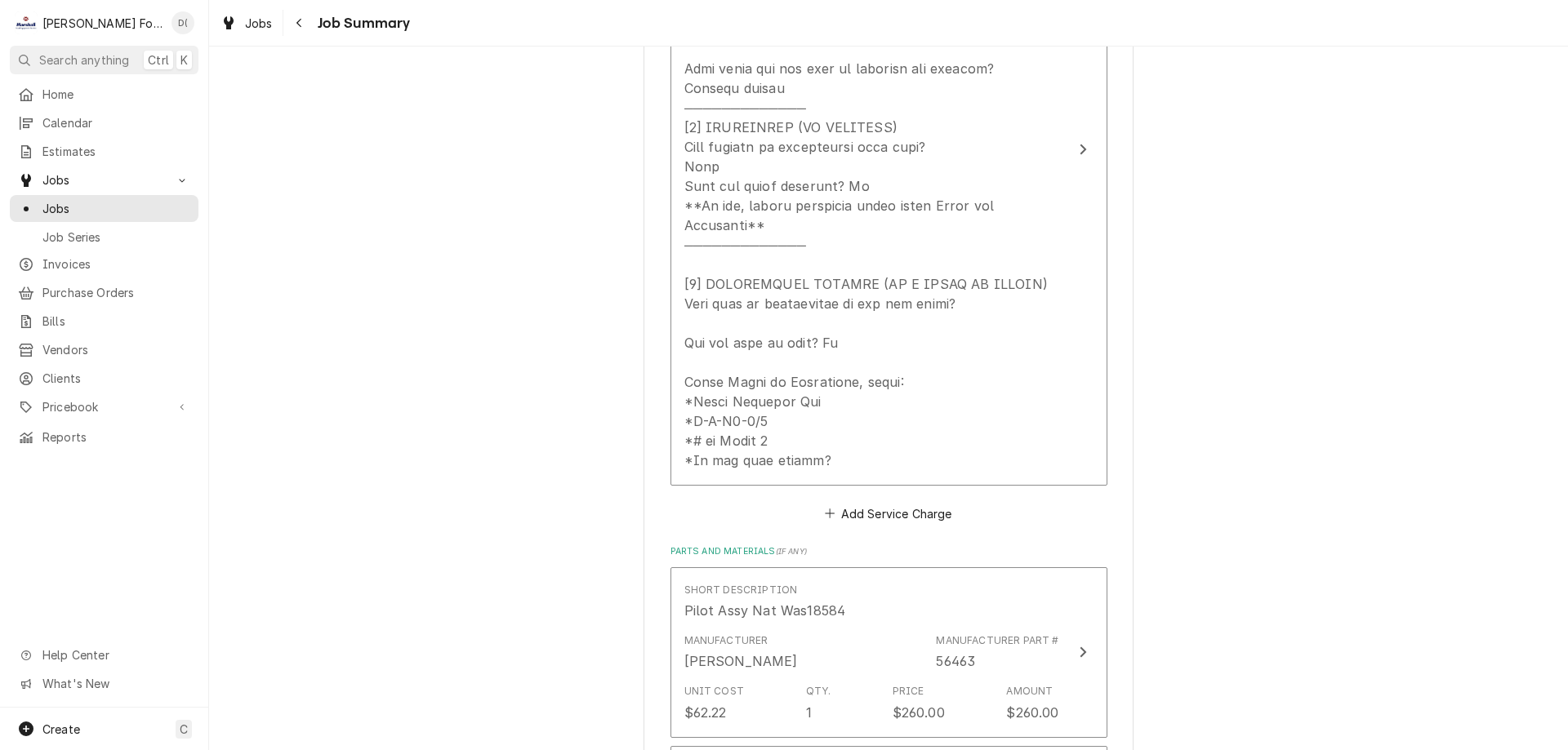
scroll to position [735, 0]
